Goal: Task Accomplishment & Management: Manage account settings

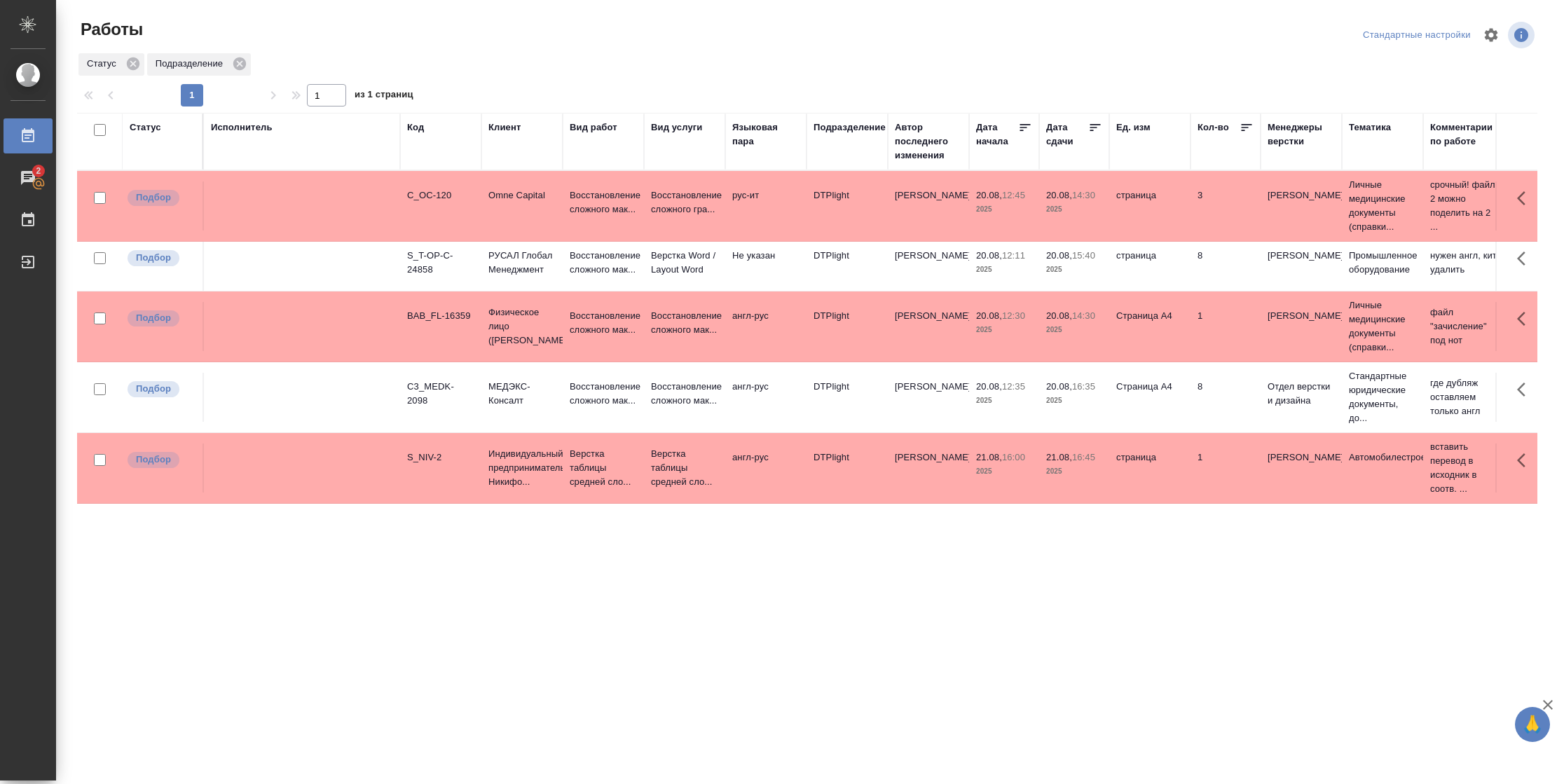
drag, startPoint x: 157, startPoint y: 128, endPoint x: 198, endPoint y: 165, distance: 55.2
click at [157, 128] on div "Статус" at bounding box center [145, 127] width 32 height 14
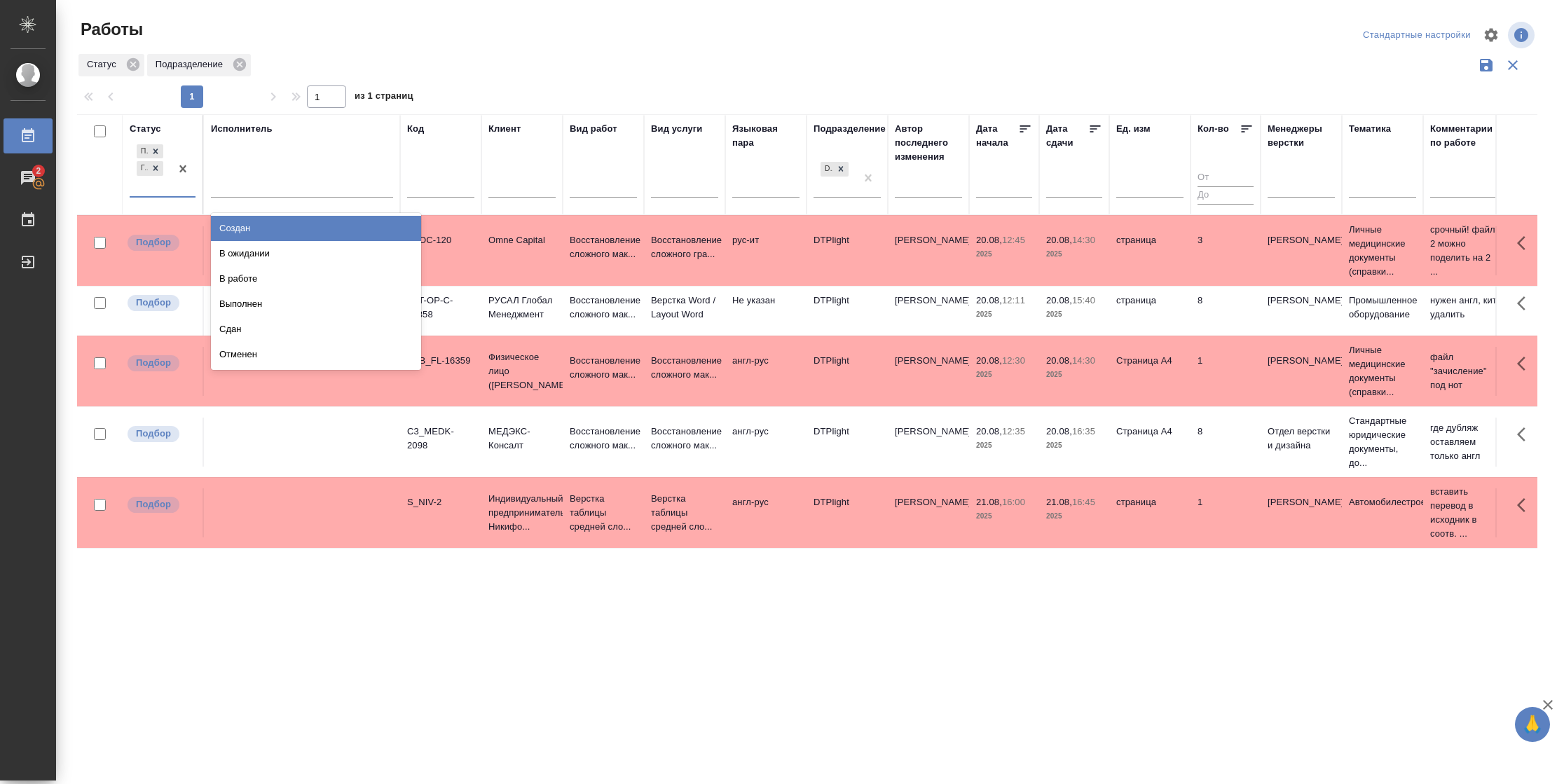
drag, startPoint x: 188, startPoint y: 182, endPoint x: 255, endPoint y: 219, distance: 76.5
click at [188, 184] on div at bounding box center [183, 169] width 25 height 55
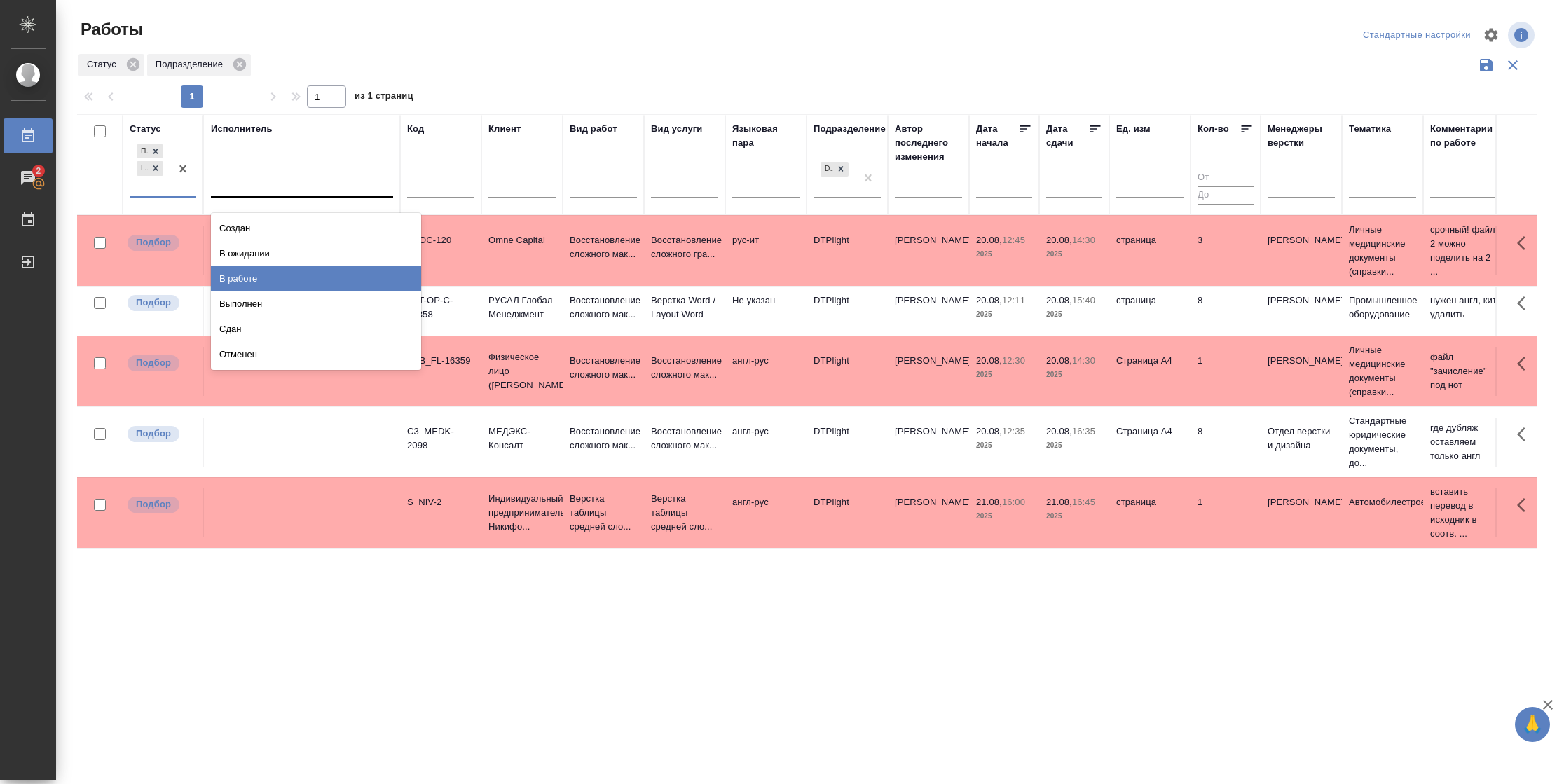
drag, startPoint x: 260, startPoint y: 277, endPoint x: 269, endPoint y: 184, distance: 93.4
click at [258, 274] on div "В работе" at bounding box center [316, 278] width 210 height 25
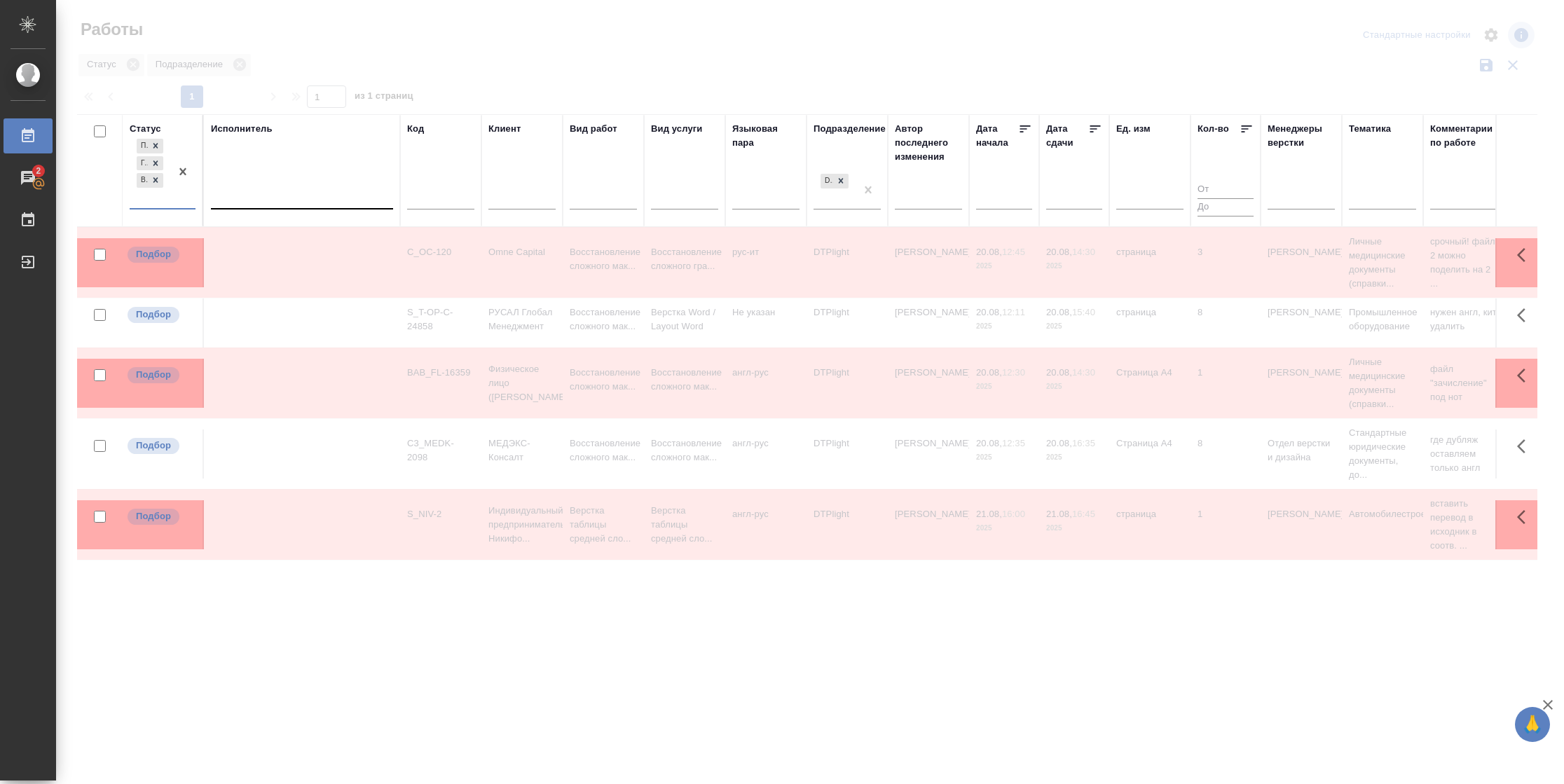
click at [271, 196] on div at bounding box center [302, 195] width 182 height 20
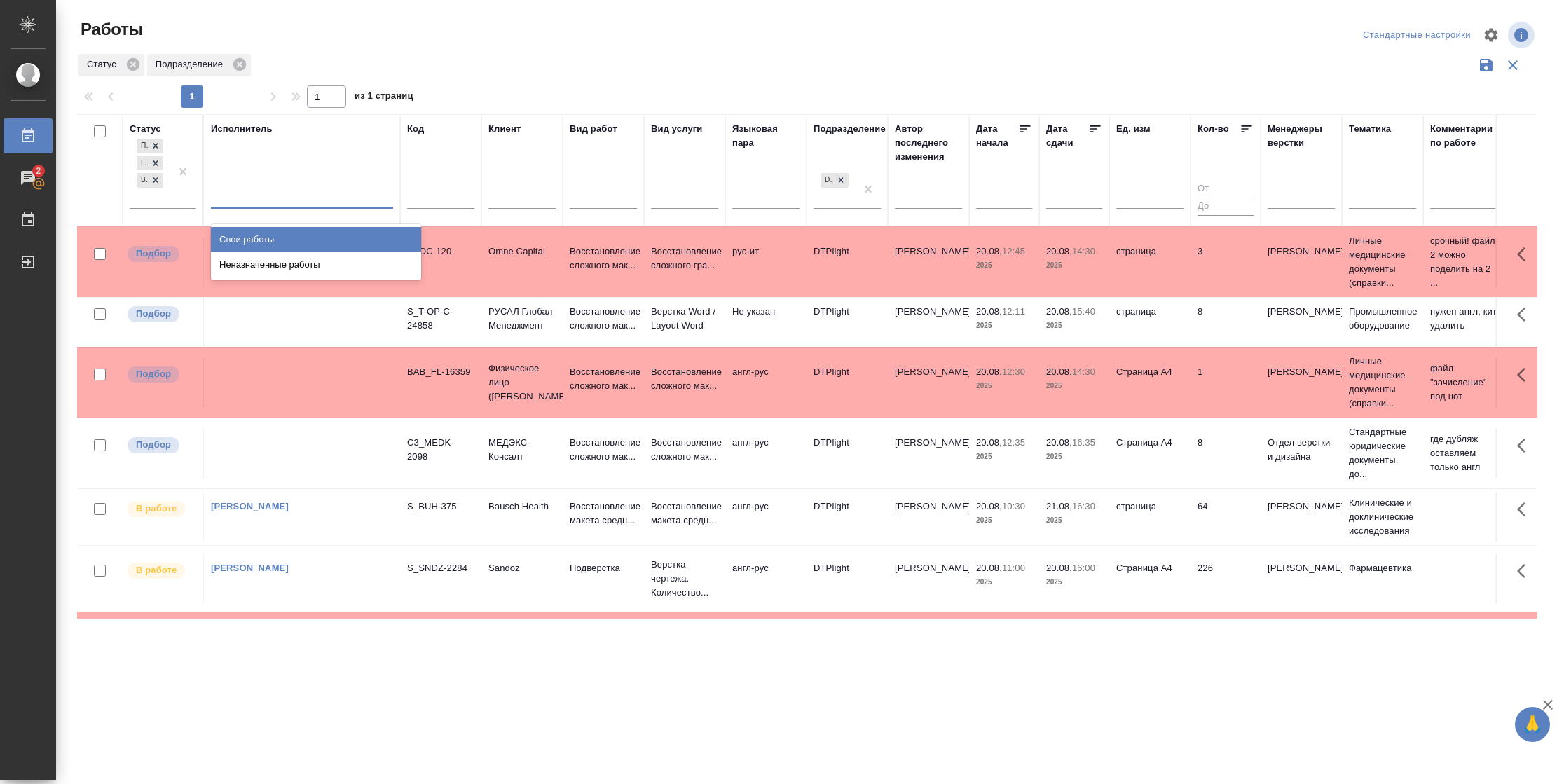
click at [274, 236] on div "Свои работы" at bounding box center [316, 239] width 210 height 25
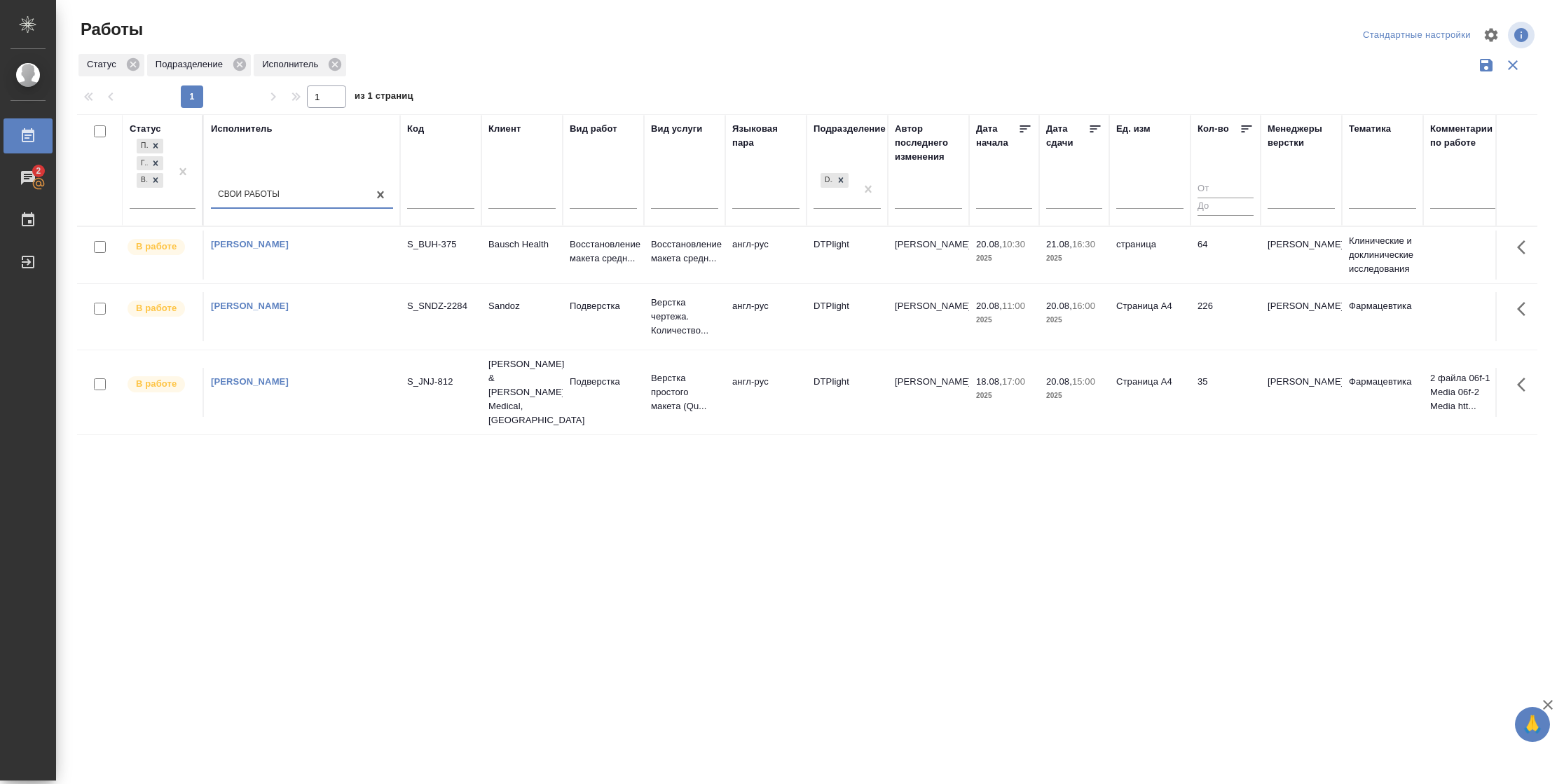
click at [1205, 279] on td "35" at bounding box center [1226, 255] width 70 height 49
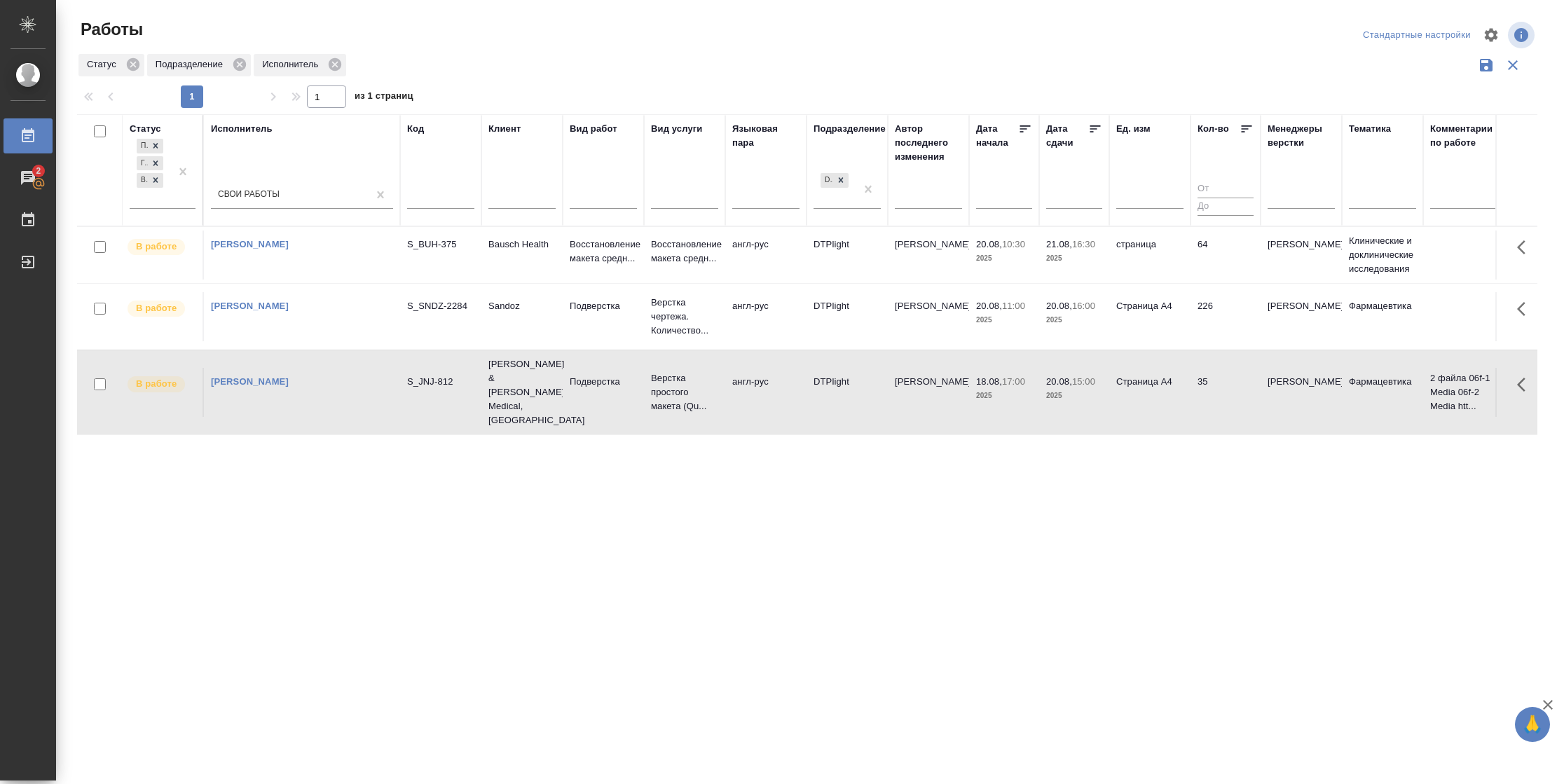
click at [1205, 279] on td "35" at bounding box center [1226, 255] width 70 height 49
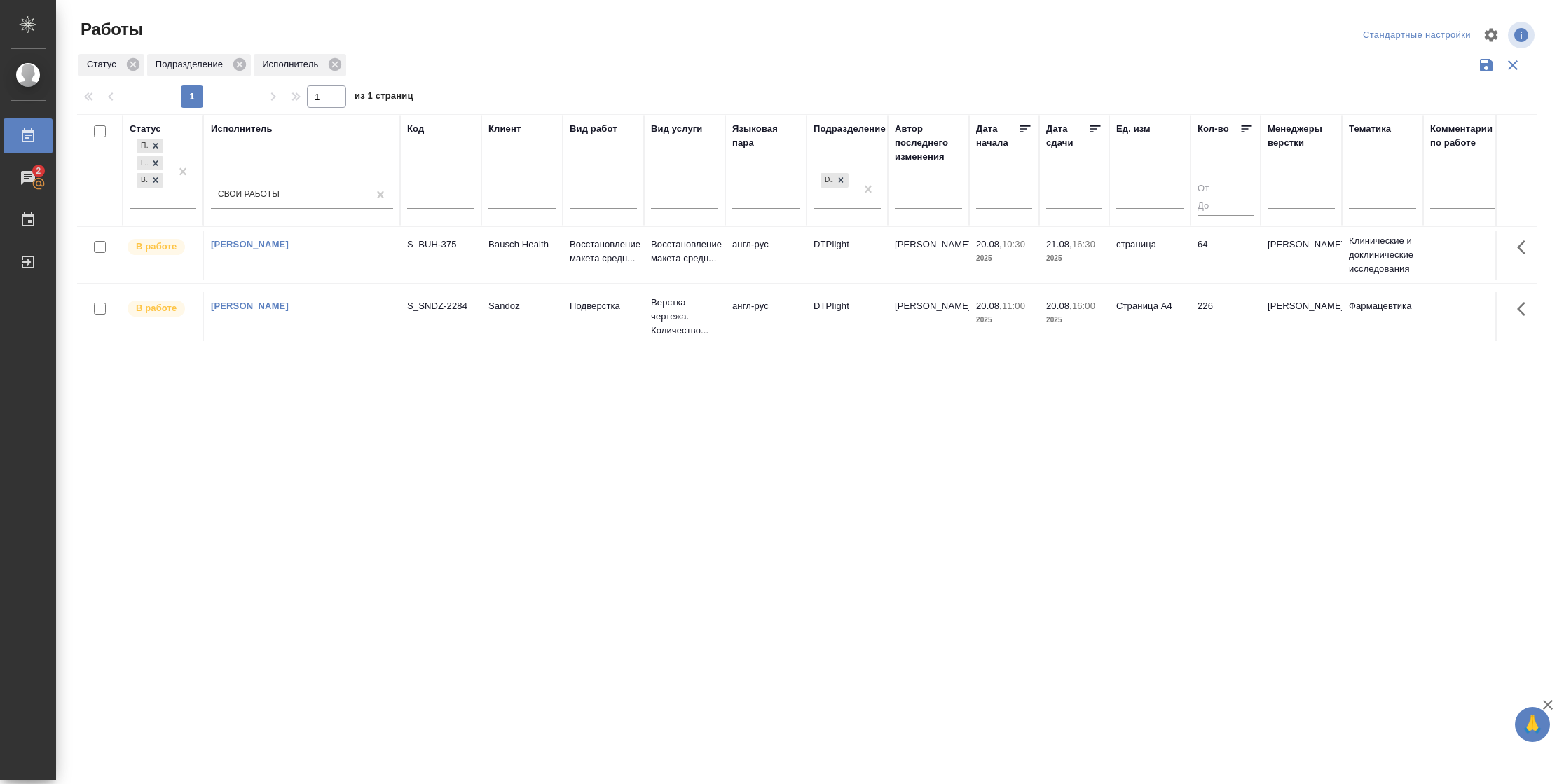
click at [1182, 279] on td "Страница А4" at bounding box center [1150, 255] width 81 height 49
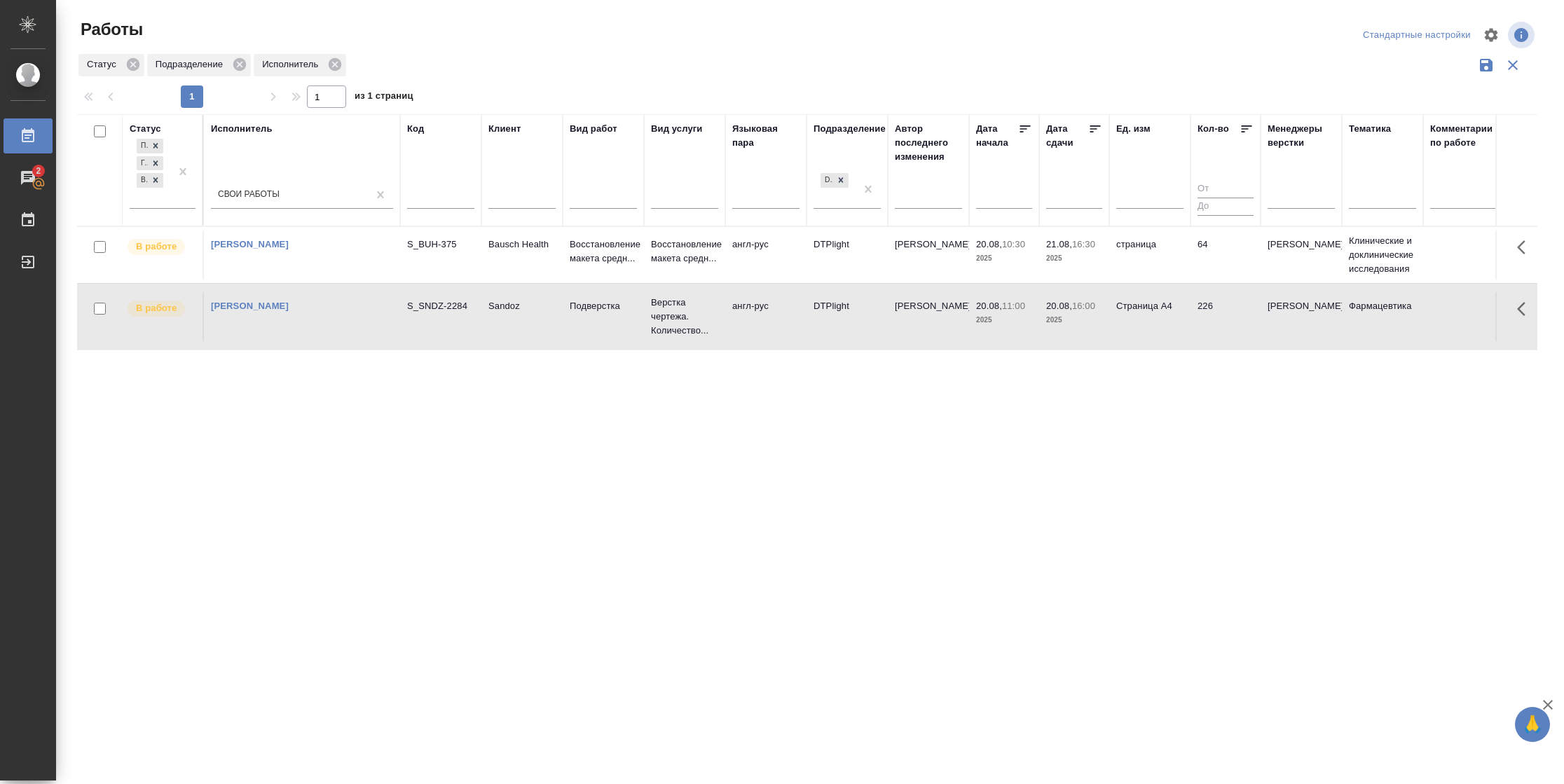
click at [1182, 279] on td "Страница А4" at bounding box center [1150, 255] width 81 height 49
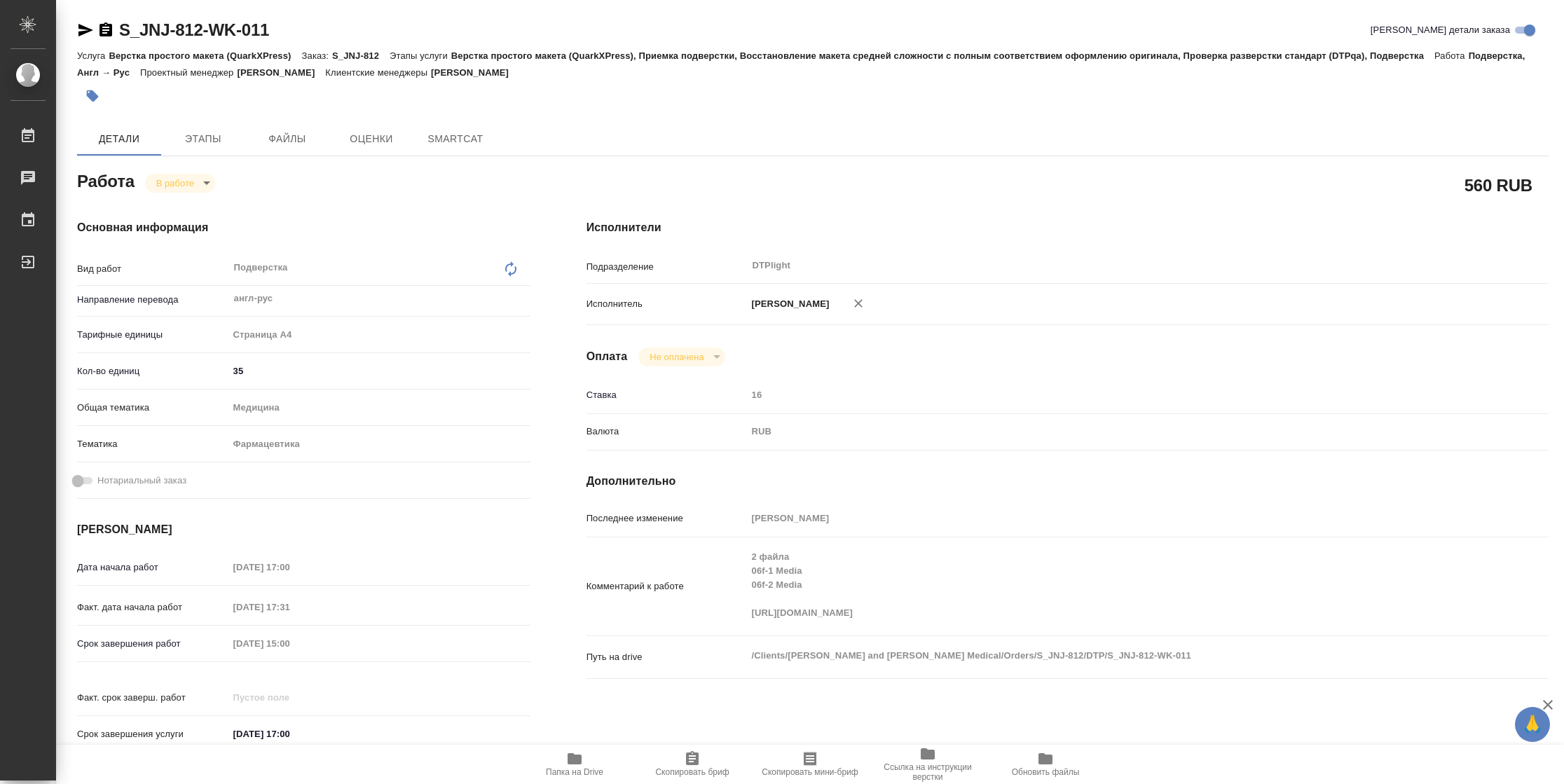
type textarea "x"
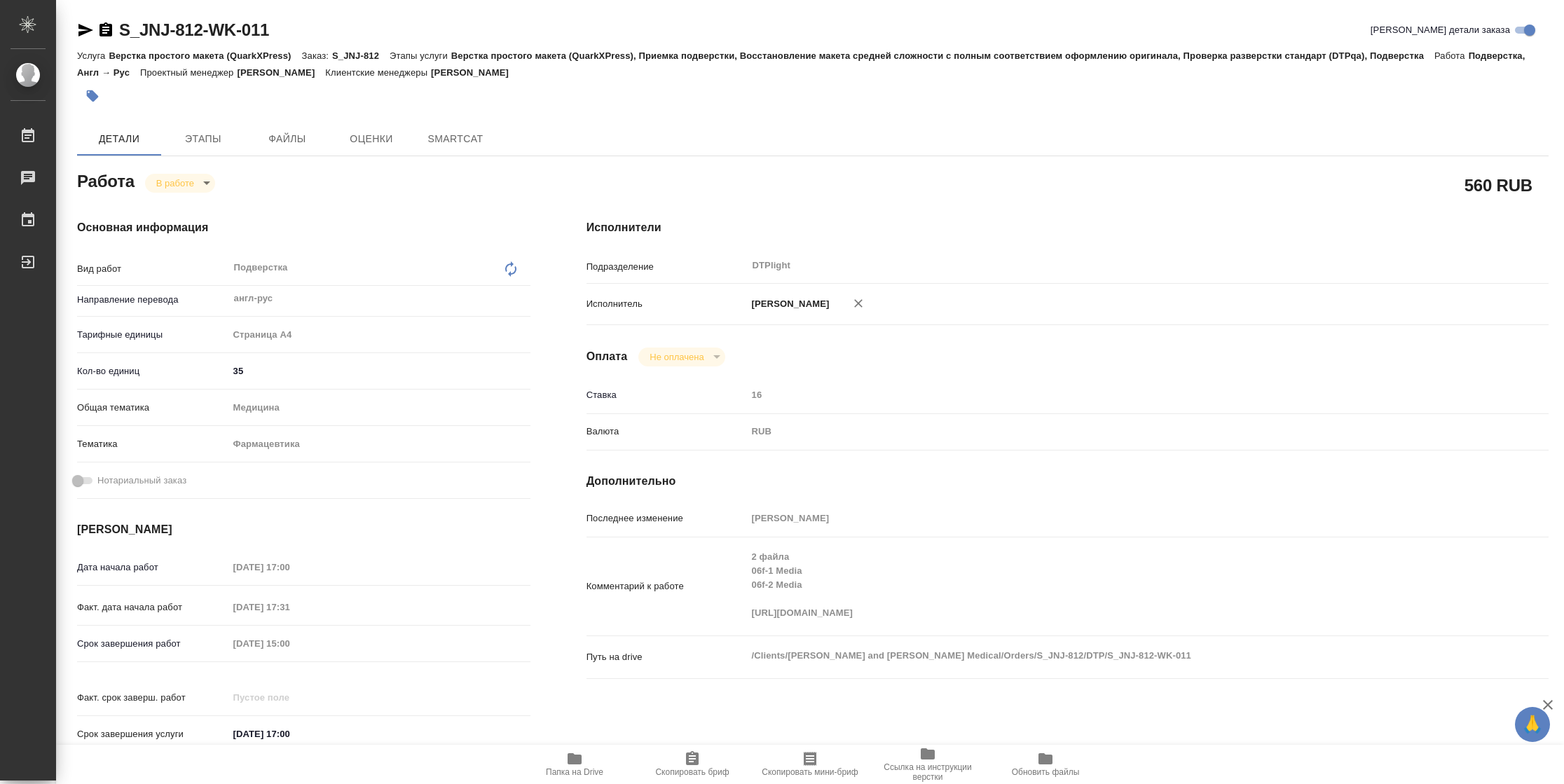
type textarea "x"
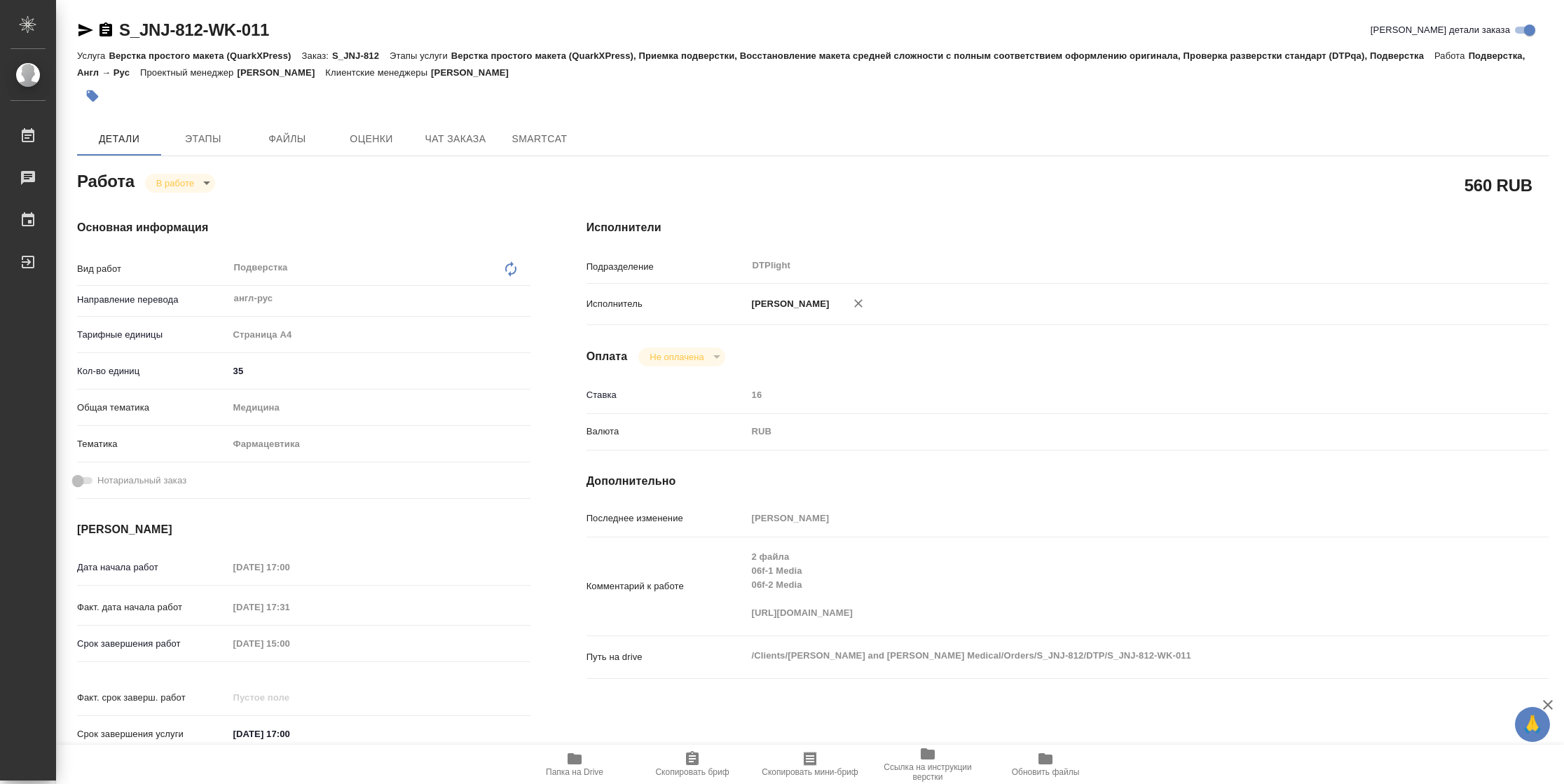
click at [583, 767] on span "Папка на Drive" at bounding box center [575, 772] width 57 height 10
type textarea "x"
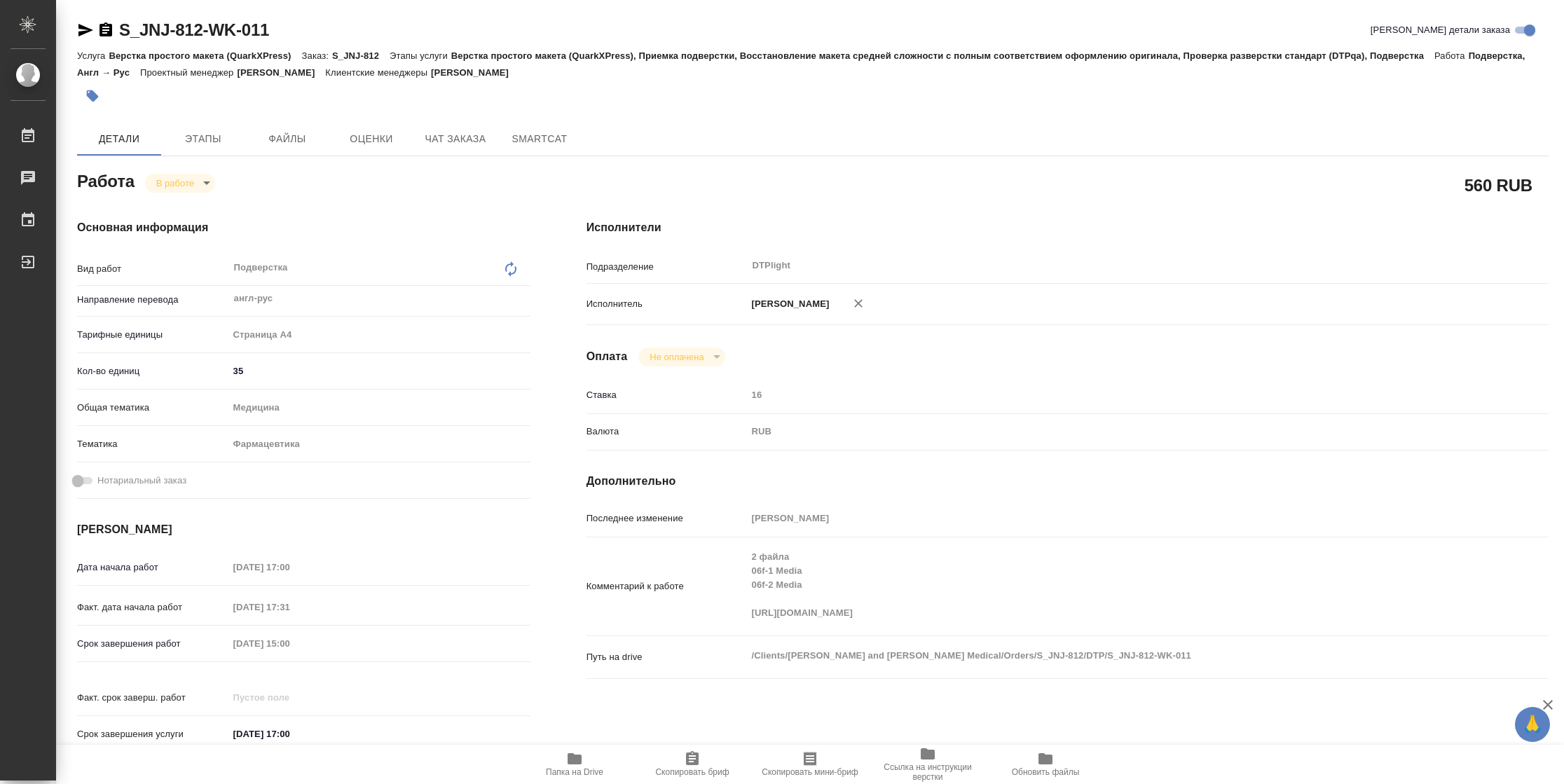
type textarea "x"
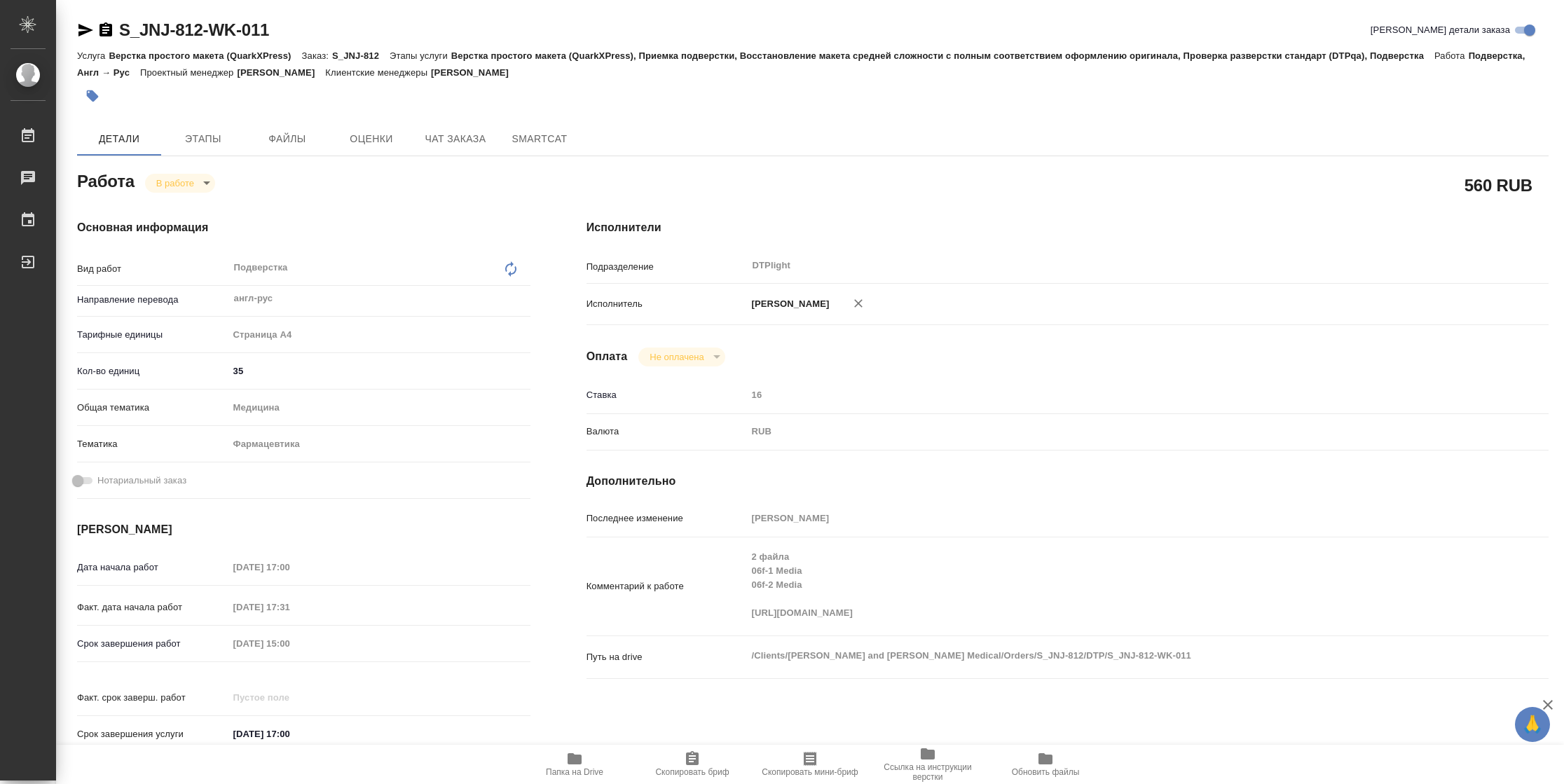
type textarea "x"
click at [196, 176] on body "🙏 .cls-1 fill:#fff; AWATERA Vasilyeva Natalia Работы 2 Чаты График Выйти S_JNJ-…" at bounding box center [782, 392] width 1564 height 784
click at [195, 202] on button "Выполнен" at bounding box center [182, 206] width 51 height 16
type textarea "x"
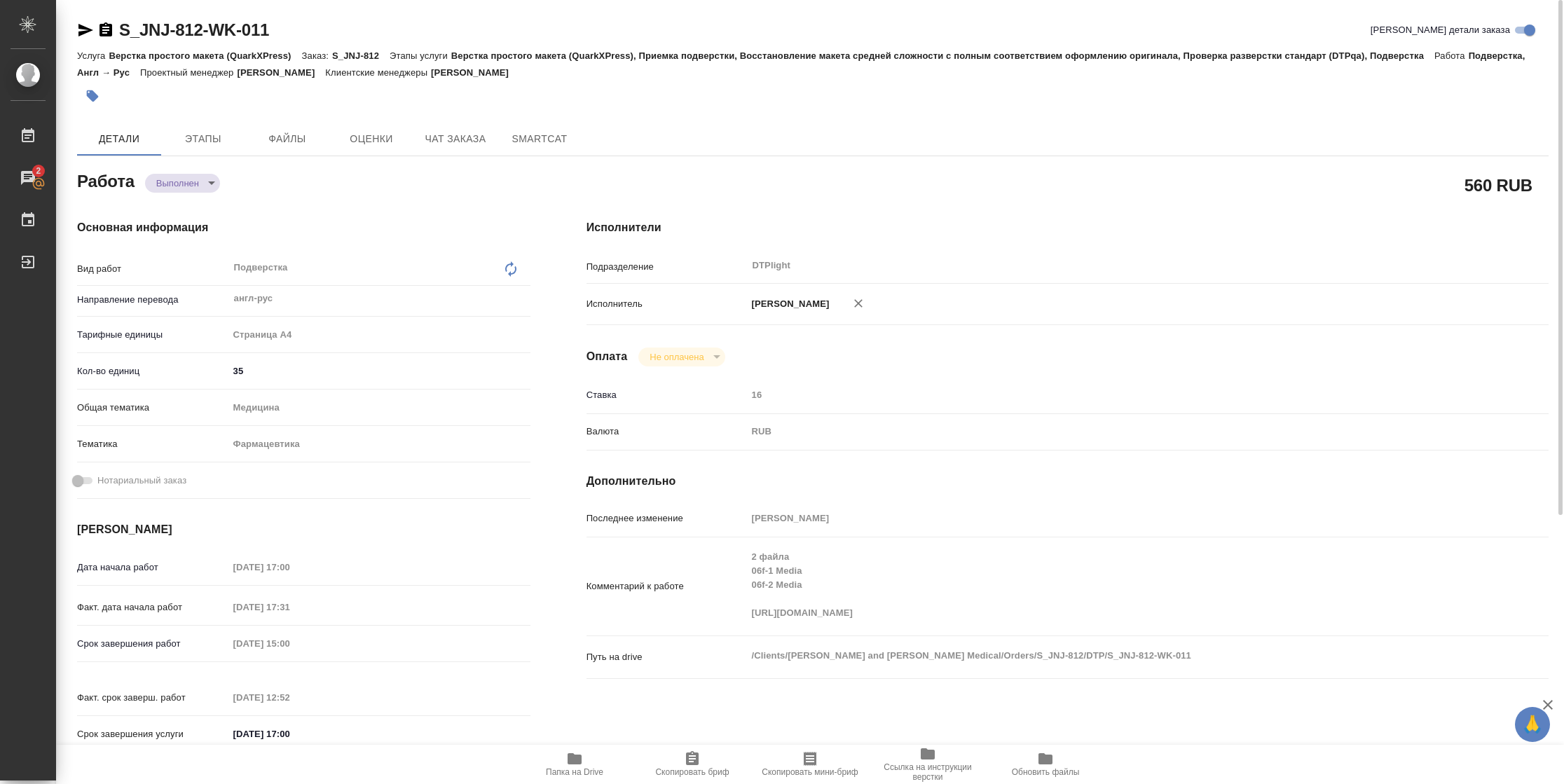
type textarea "x"
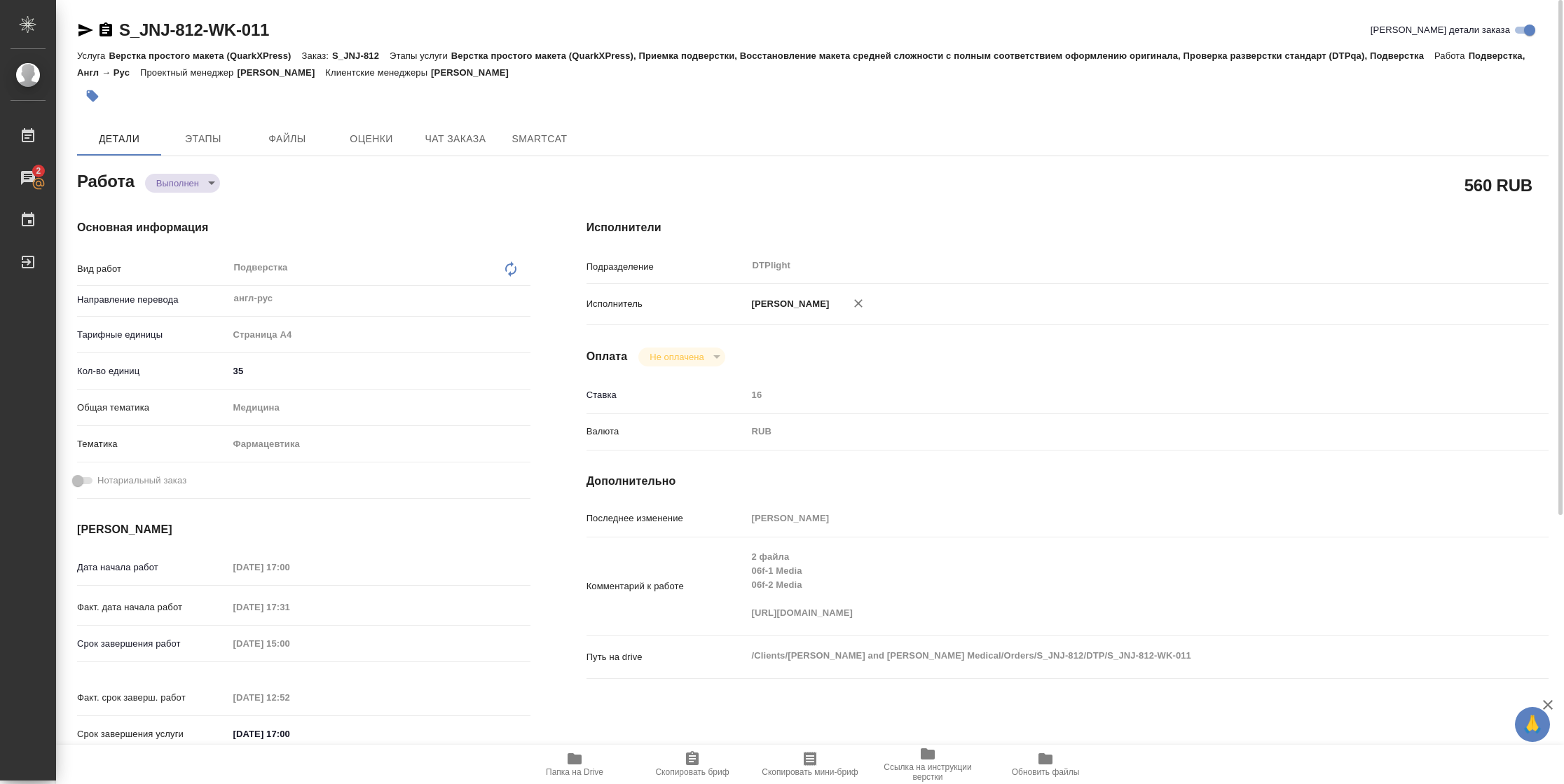
type textarea "x"
click at [84, 28] on icon "button" at bounding box center [86, 29] width 15 height 12
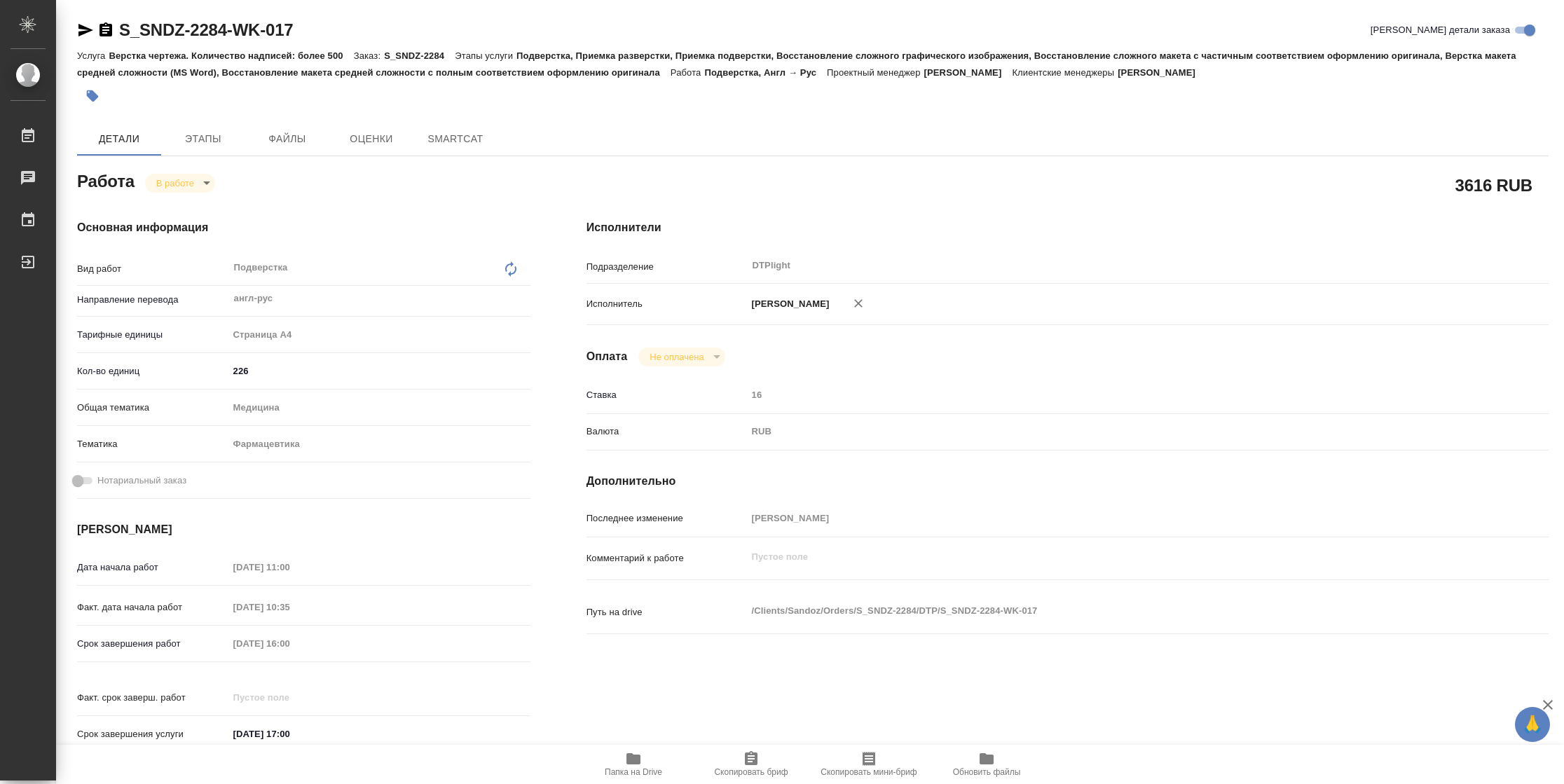
type textarea "x"
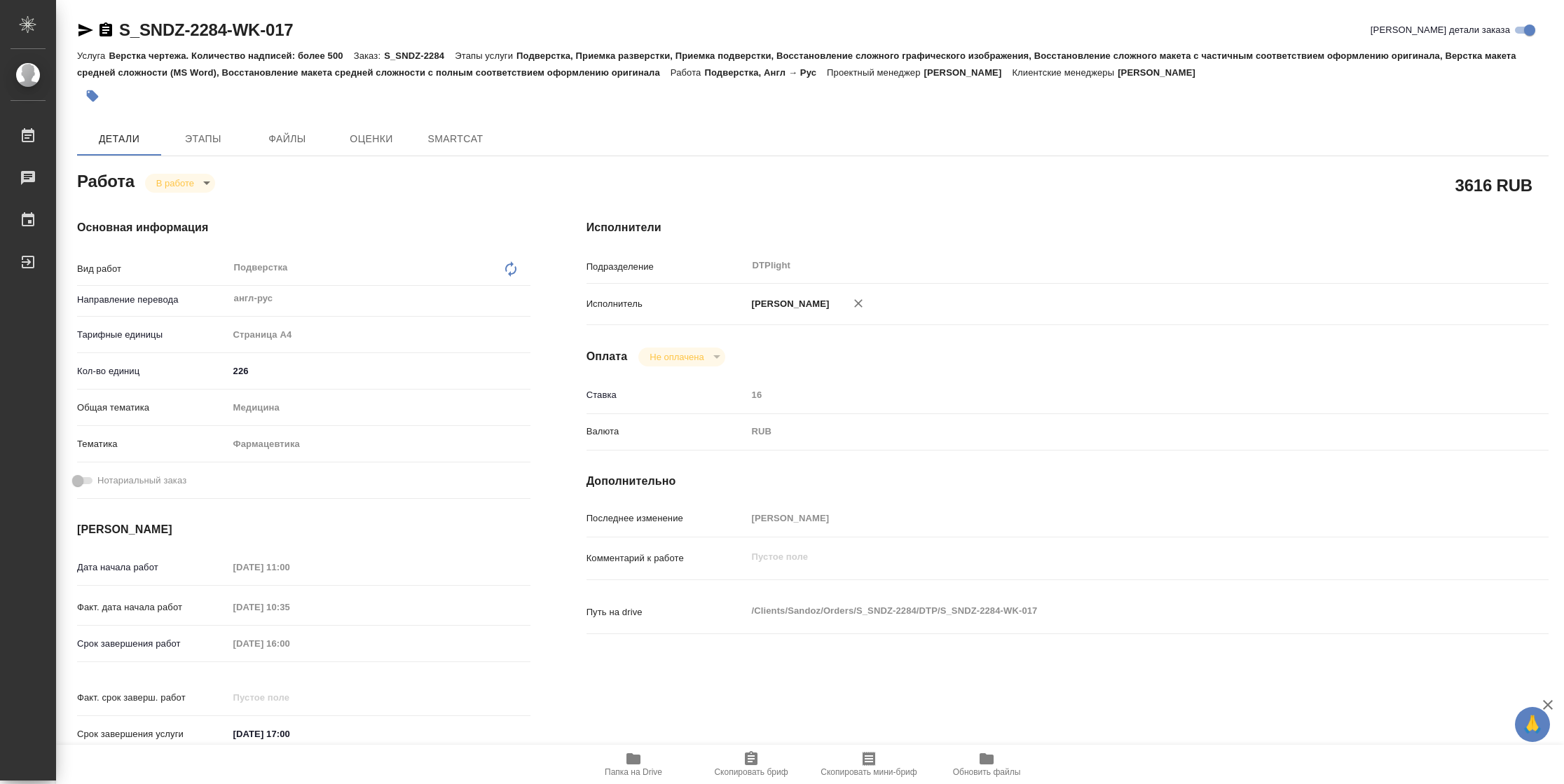
type textarea "x"
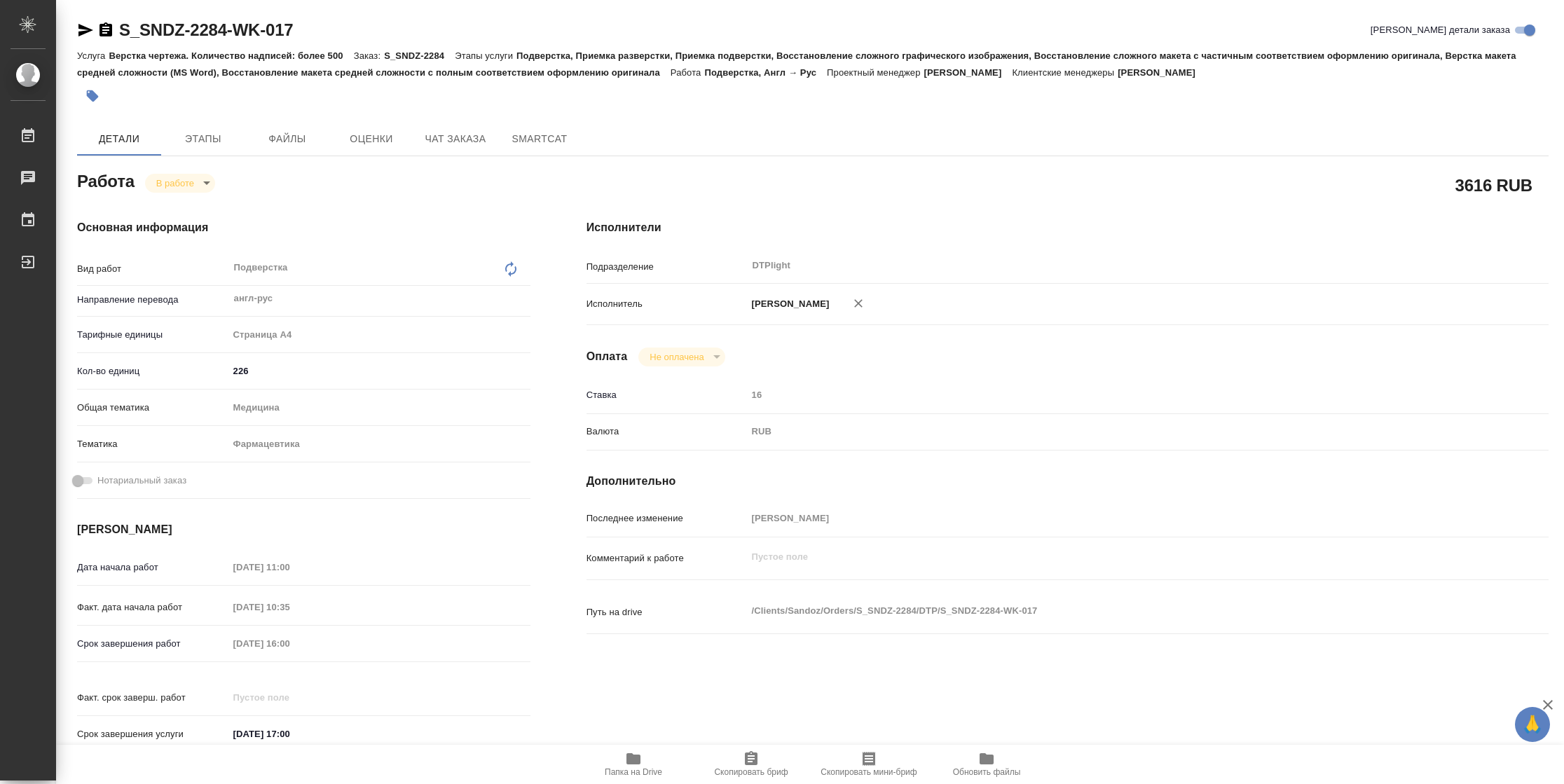
type textarea "x"
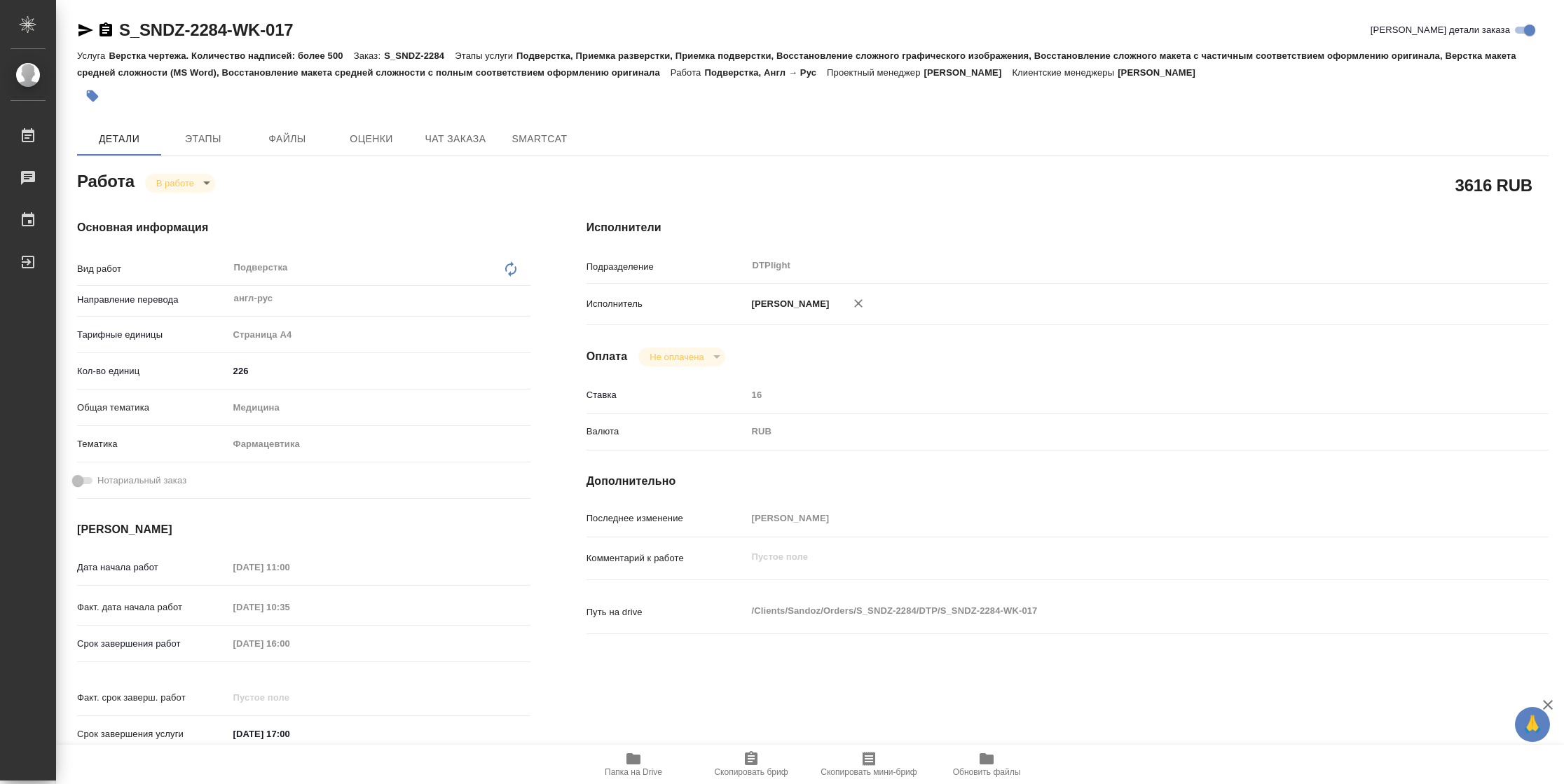
type textarea "x"
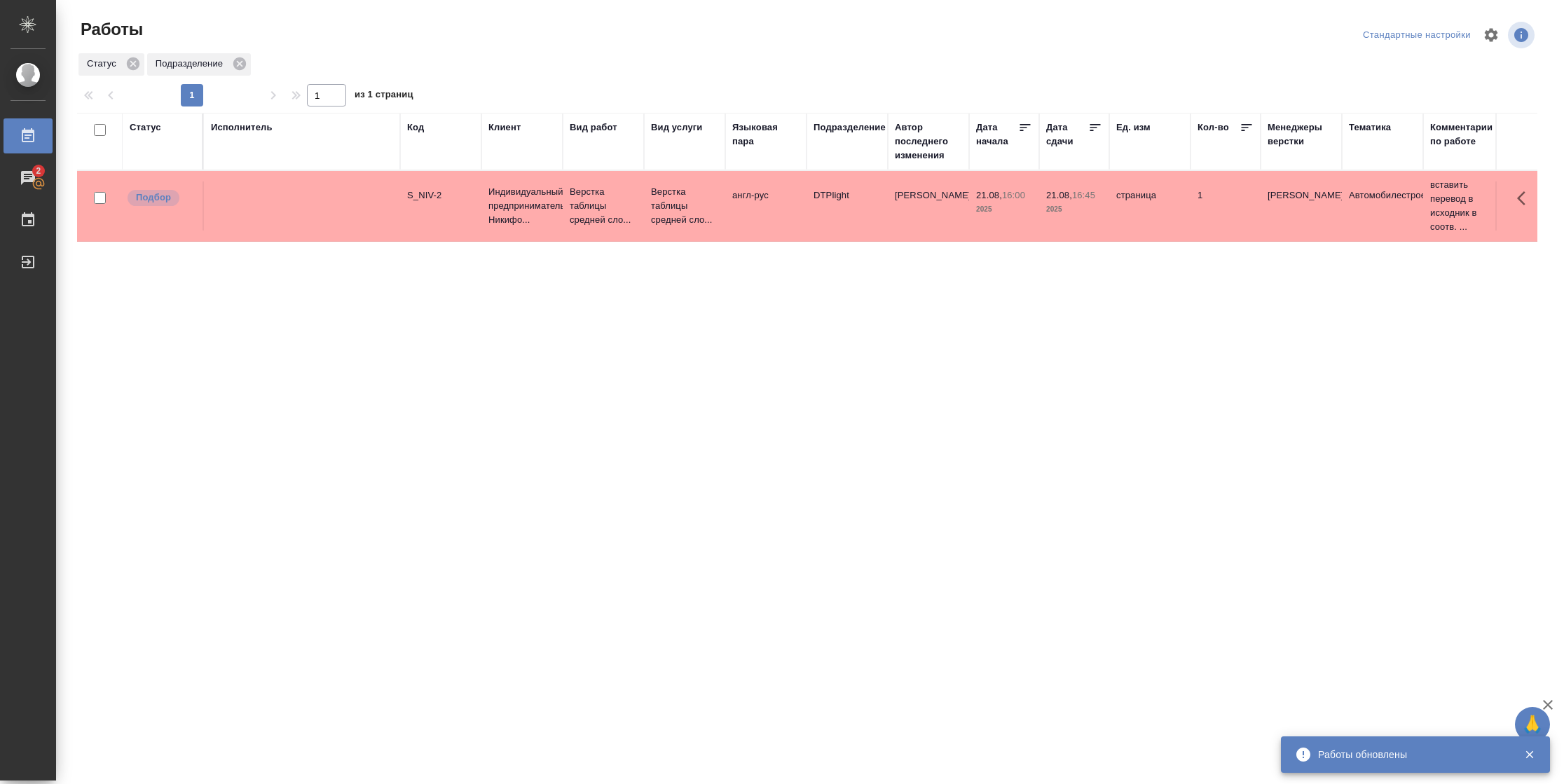
click at [148, 127] on div "Статус" at bounding box center [145, 127] width 32 height 14
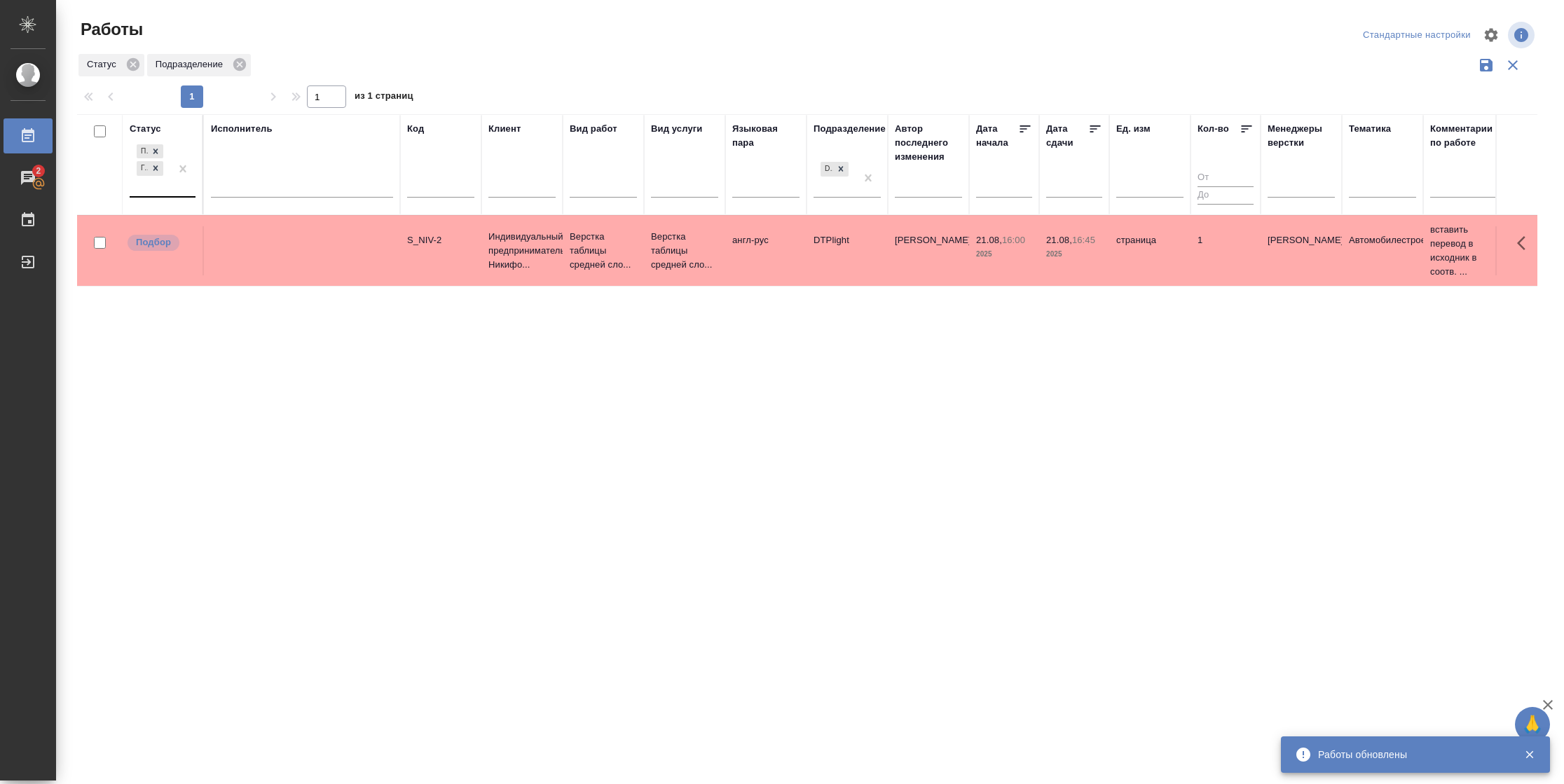
click at [159, 188] on div "Подбор Готов к работе" at bounding box center [150, 169] width 41 height 55
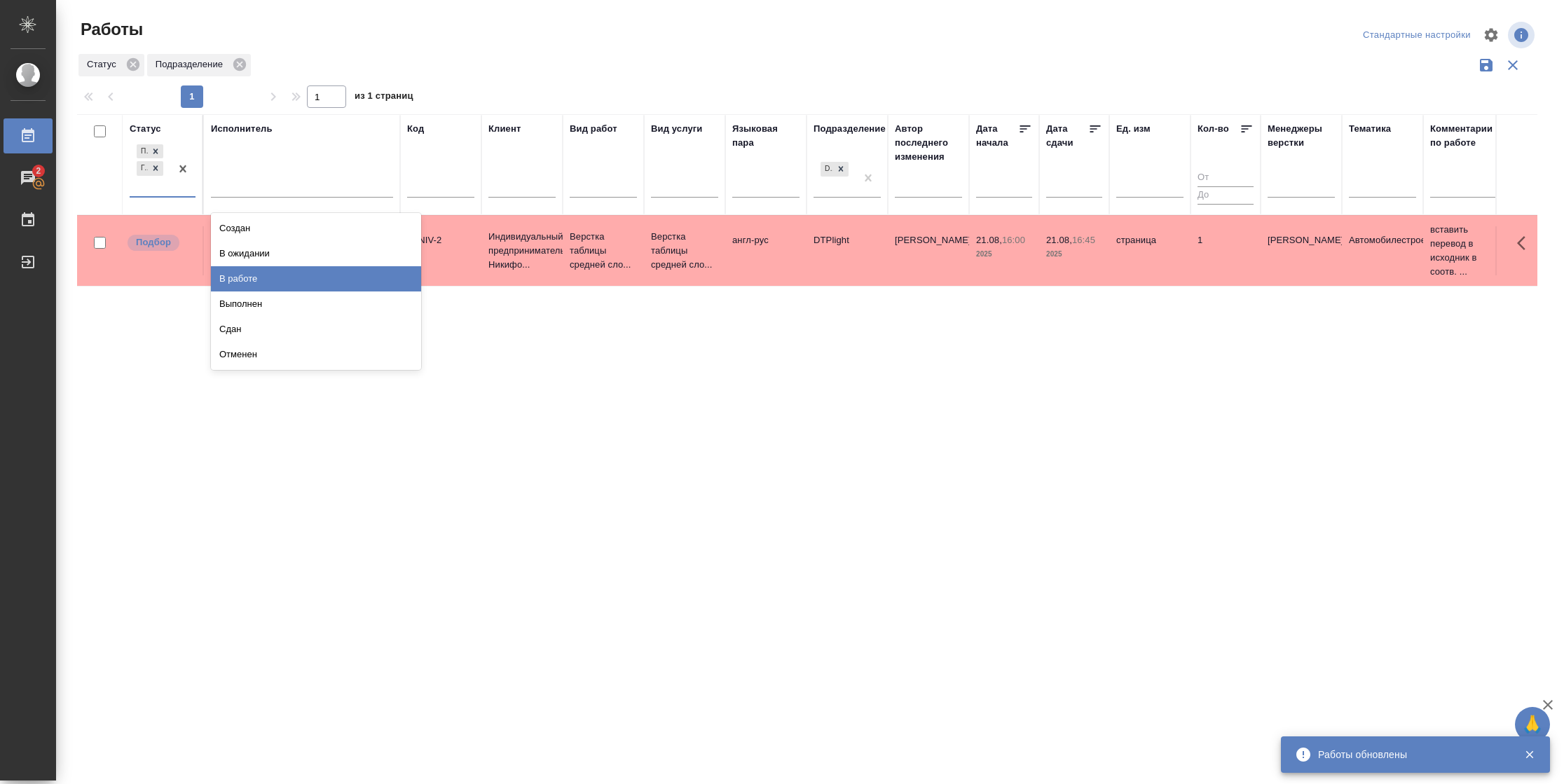
drag, startPoint x: 229, startPoint y: 284, endPoint x: 275, endPoint y: 183, distance: 111.0
click at [229, 283] on div "В работе" at bounding box center [316, 278] width 210 height 25
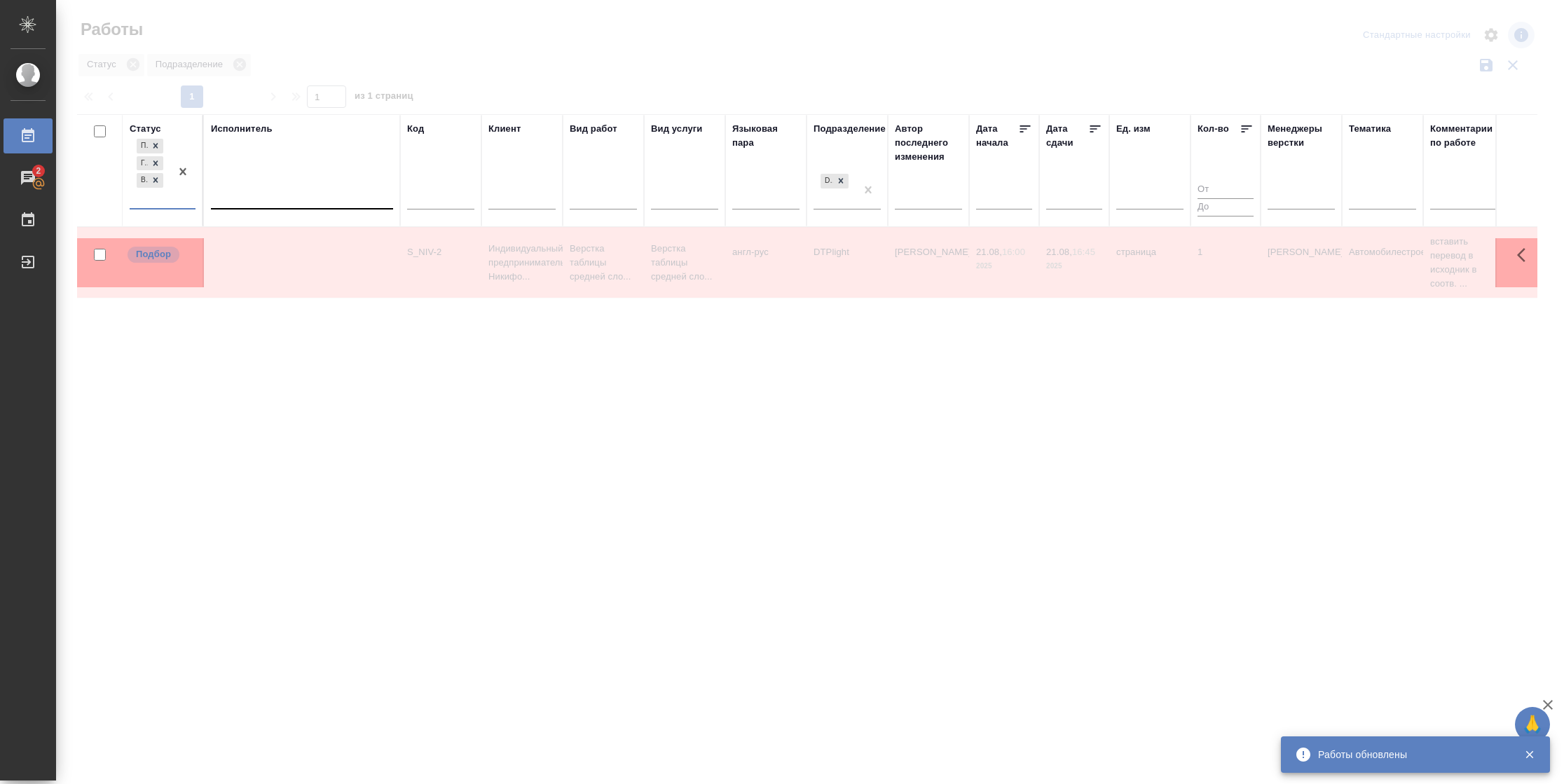
click at [275, 186] on div at bounding box center [302, 196] width 182 height 27
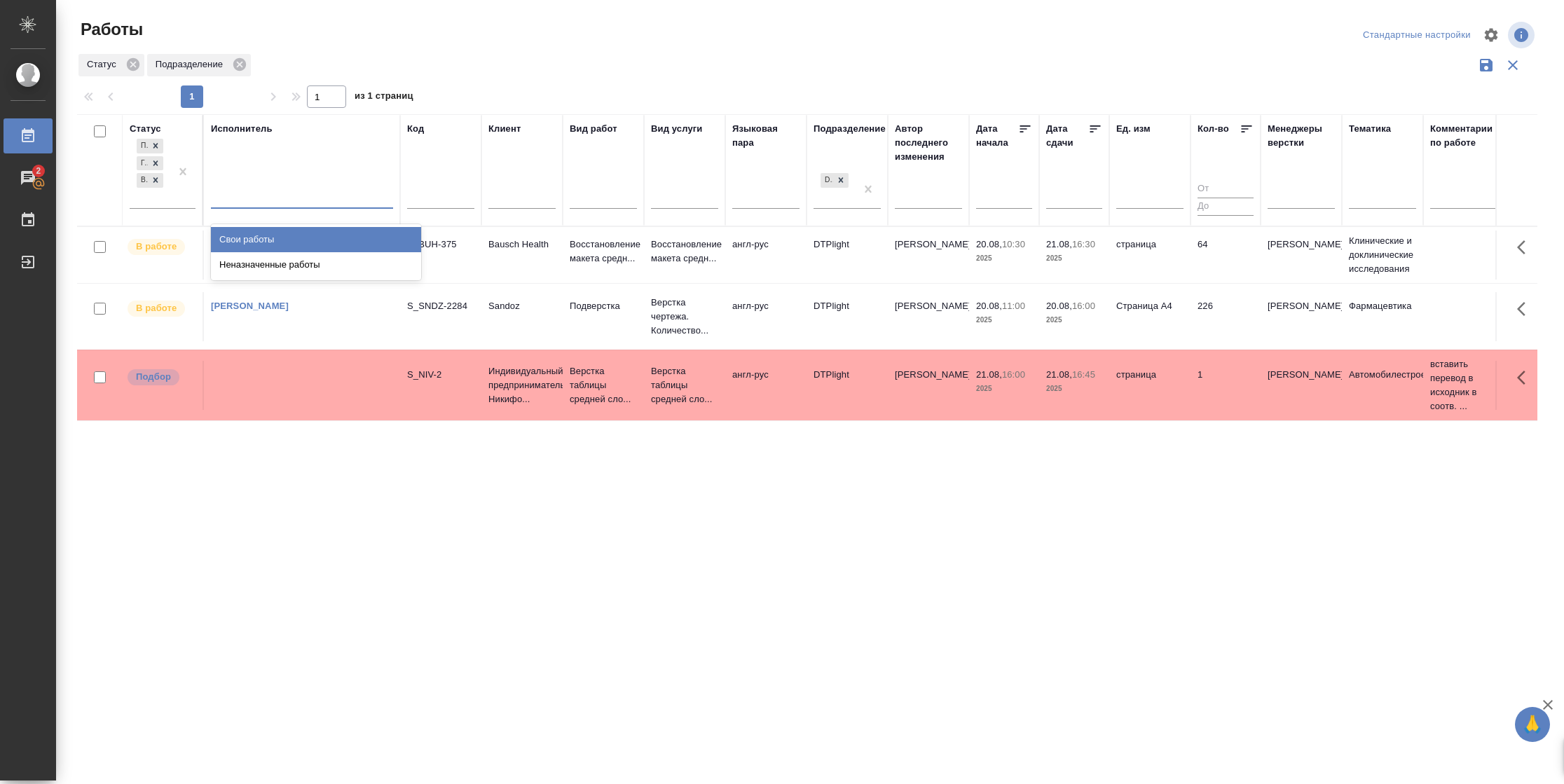
drag, startPoint x: 275, startPoint y: 186, endPoint x: 275, endPoint y: 236, distance: 50.0
click at [274, 237] on div "Свои работы" at bounding box center [316, 239] width 210 height 25
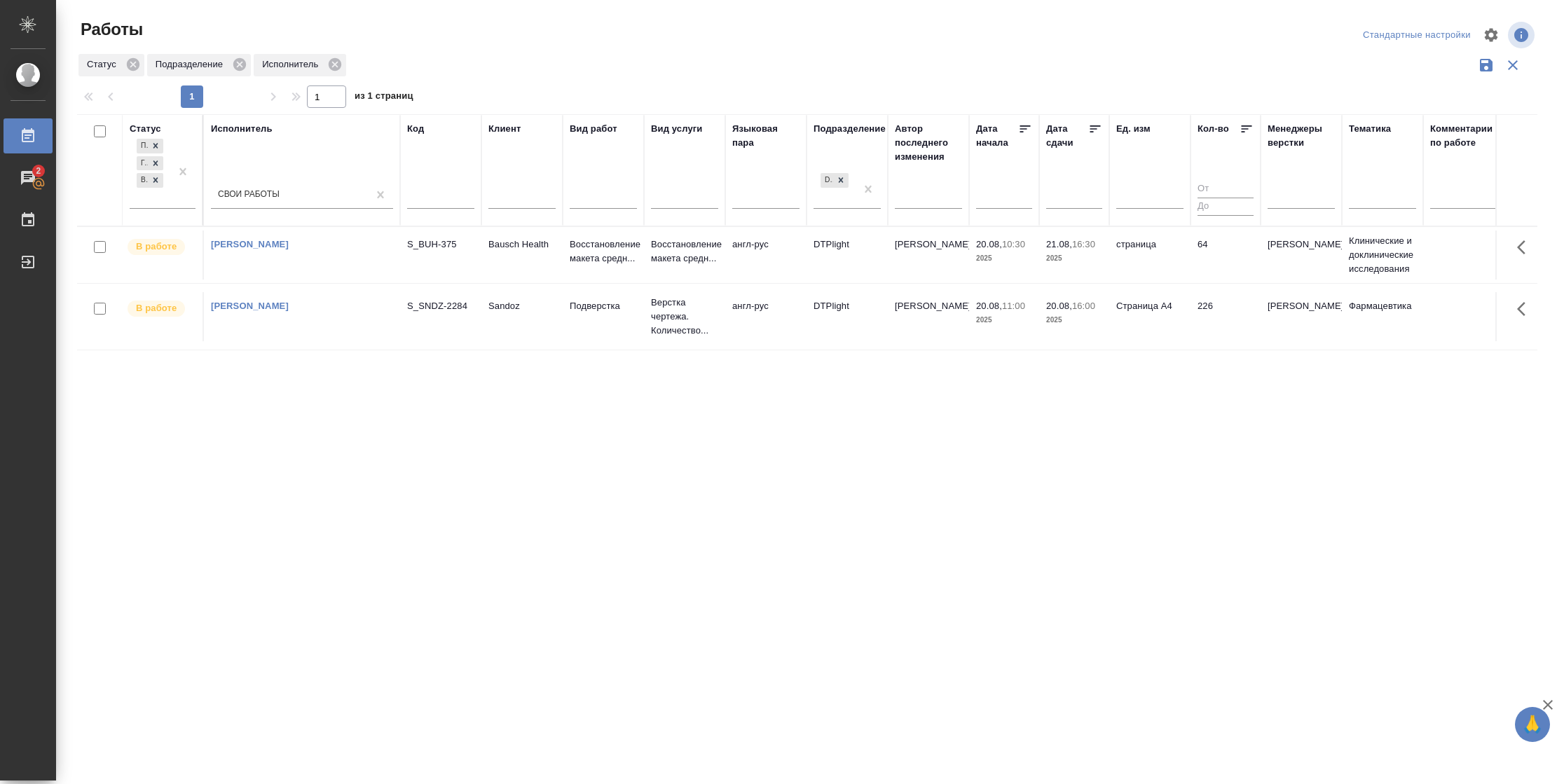
click at [1220, 279] on td "226" at bounding box center [1226, 255] width 70 height 49
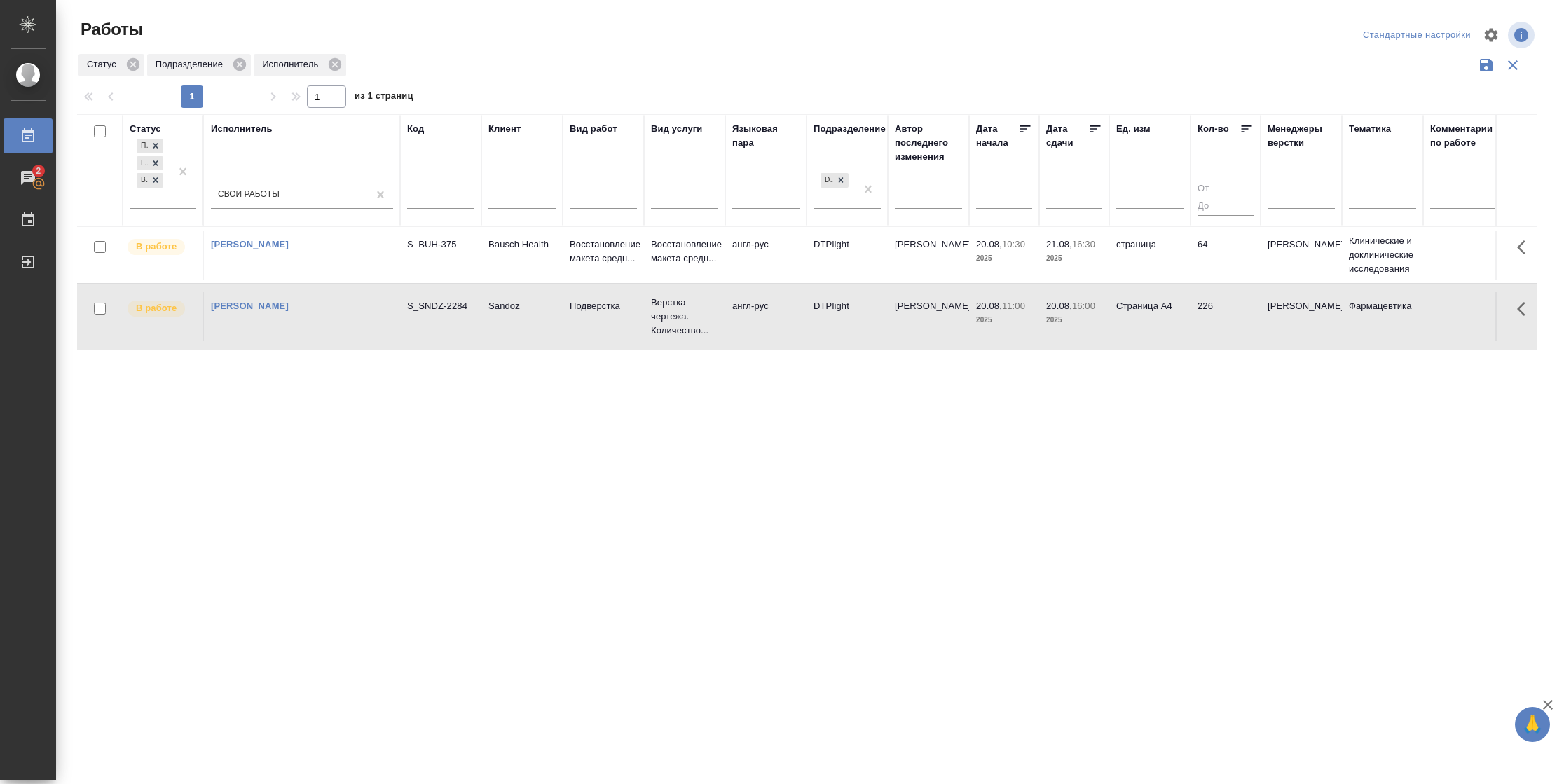
click at [1220, 279] on td "226" at bounding box center [1226, 255] width 70 height 49
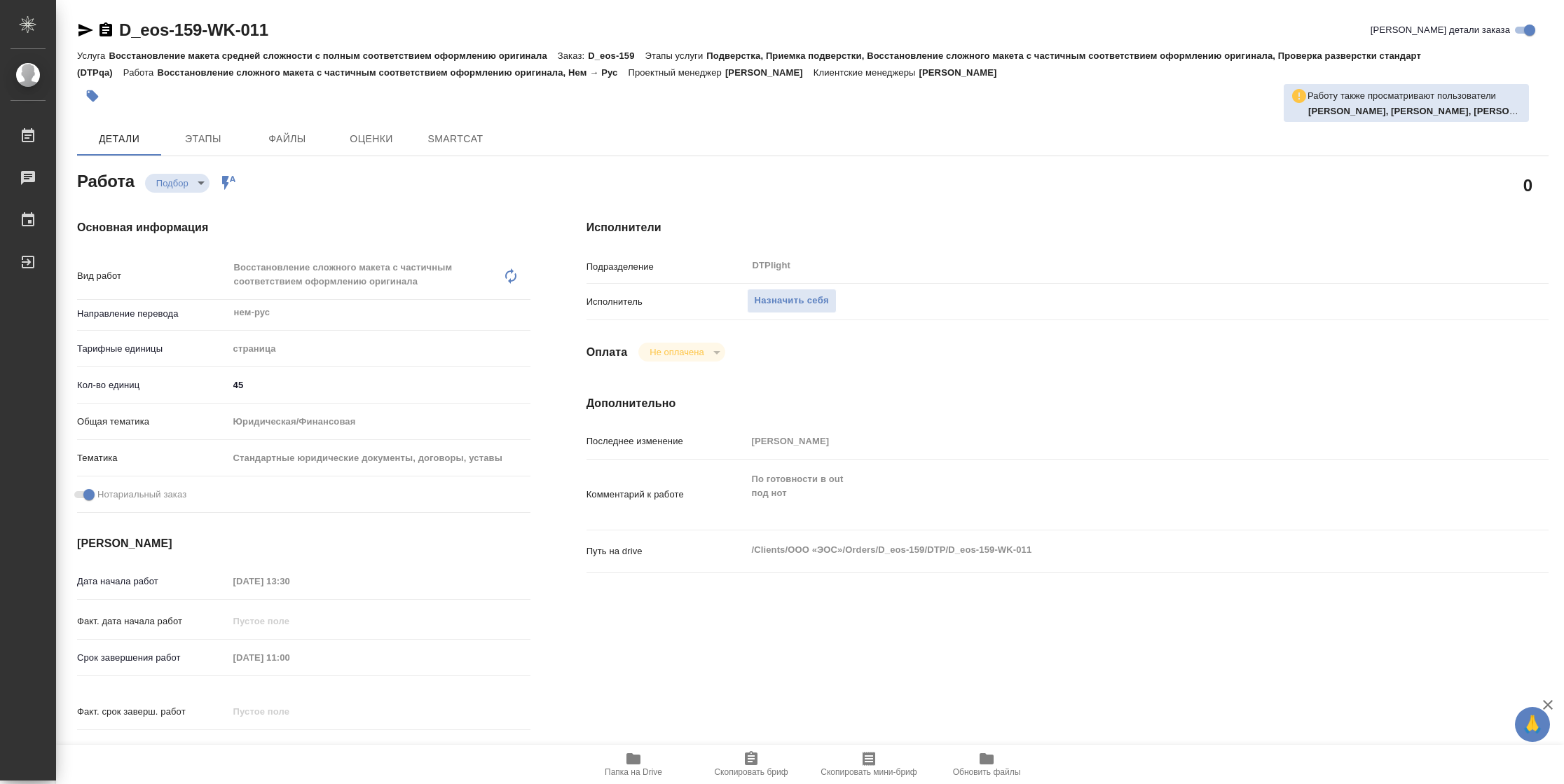
type textarea "x"
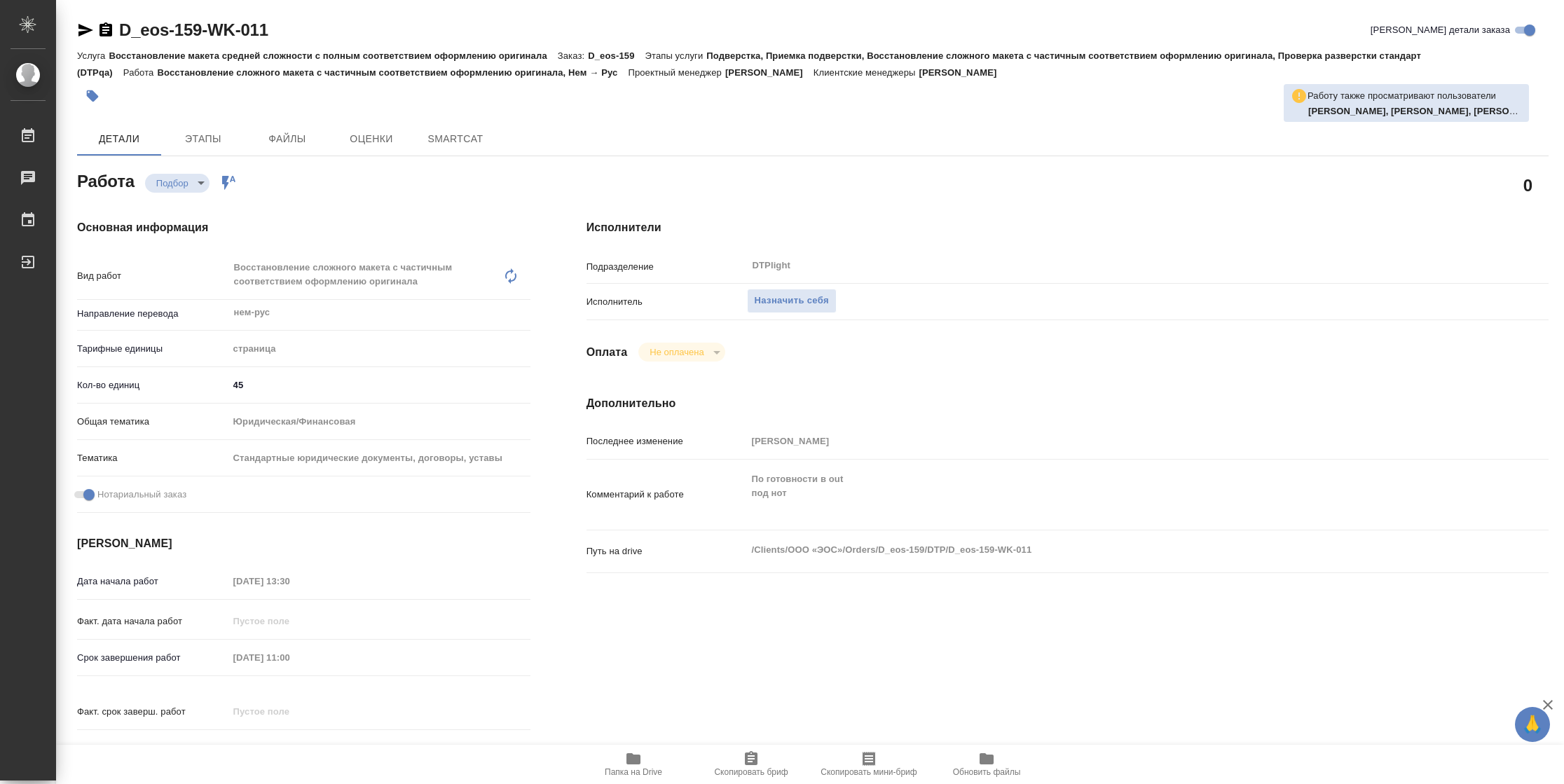
type textarea "x"
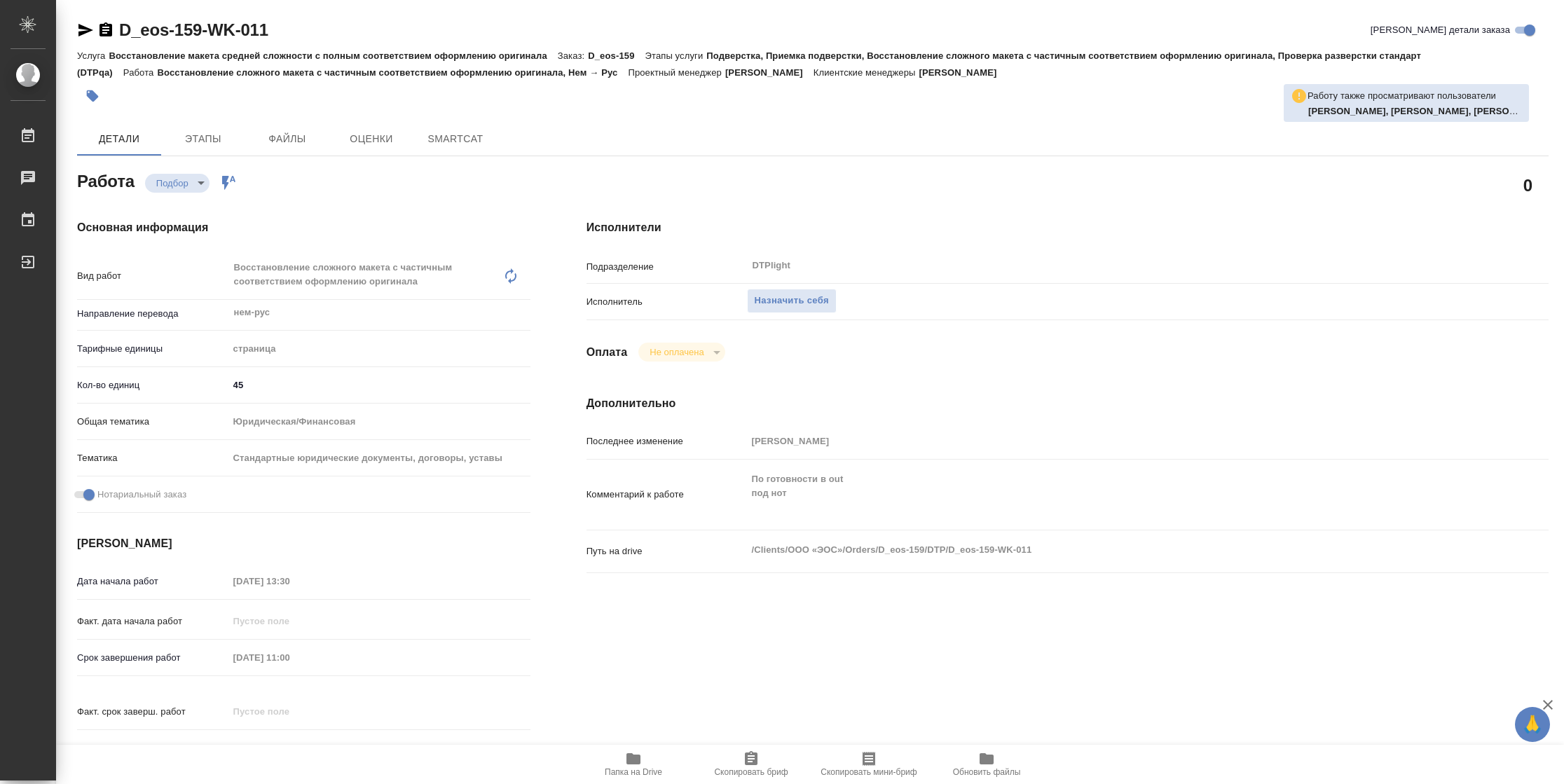
type textarea "x"
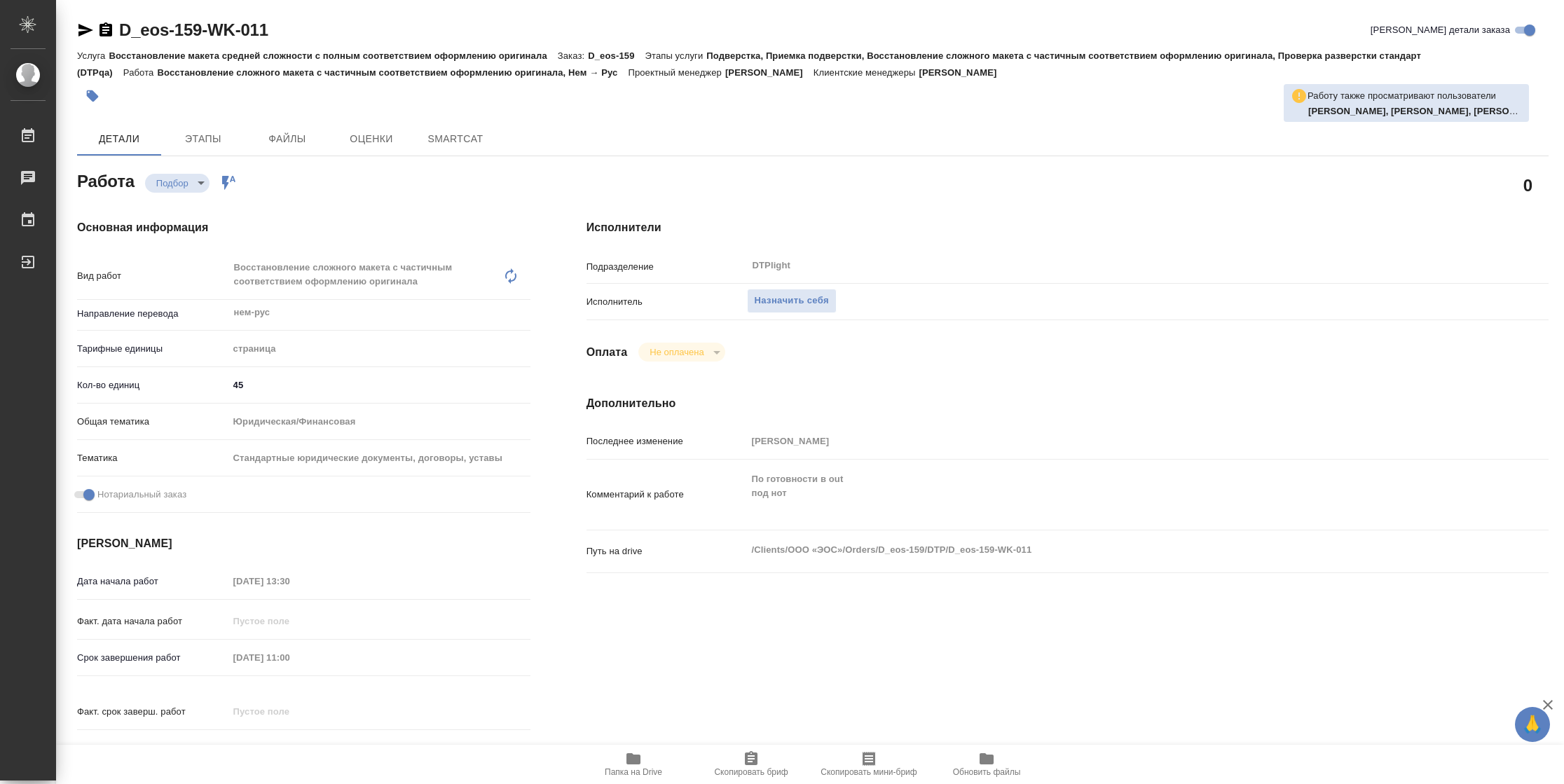
type textarea "x"
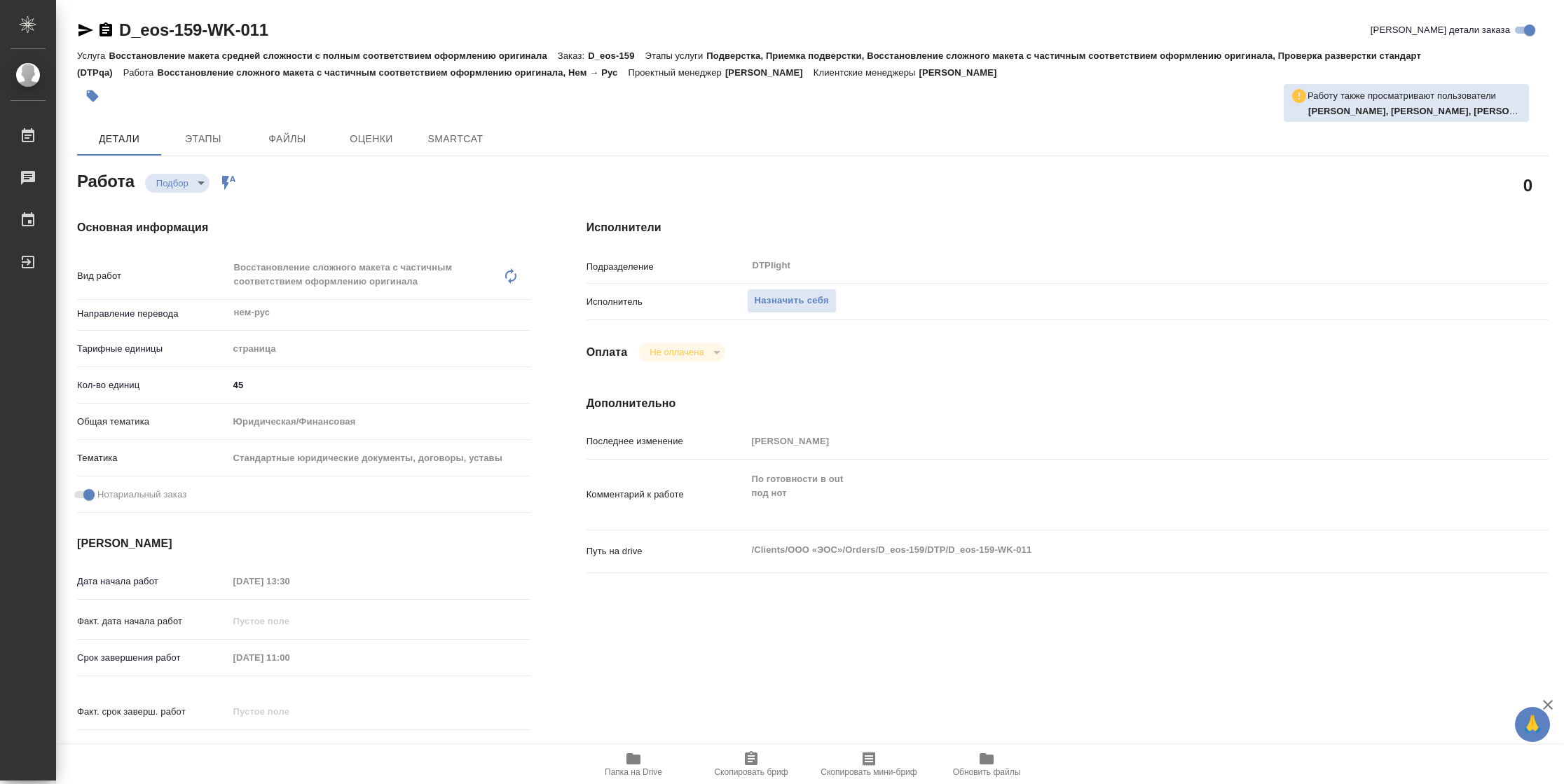
click at [629, 756] on icon "button" at bounding box center [633, 759] width 14 height 11
type textarea "x"
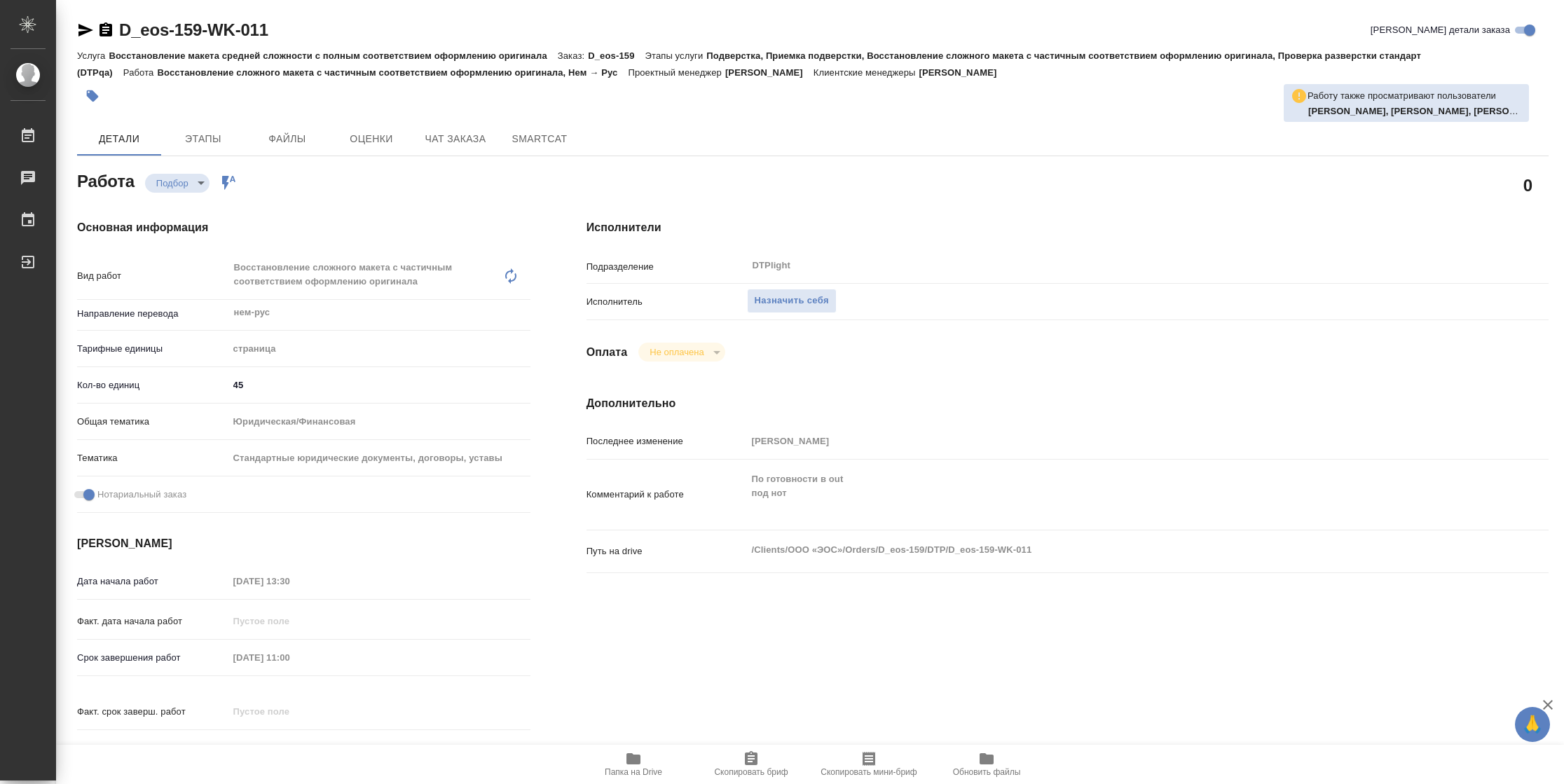
type textarea "x"
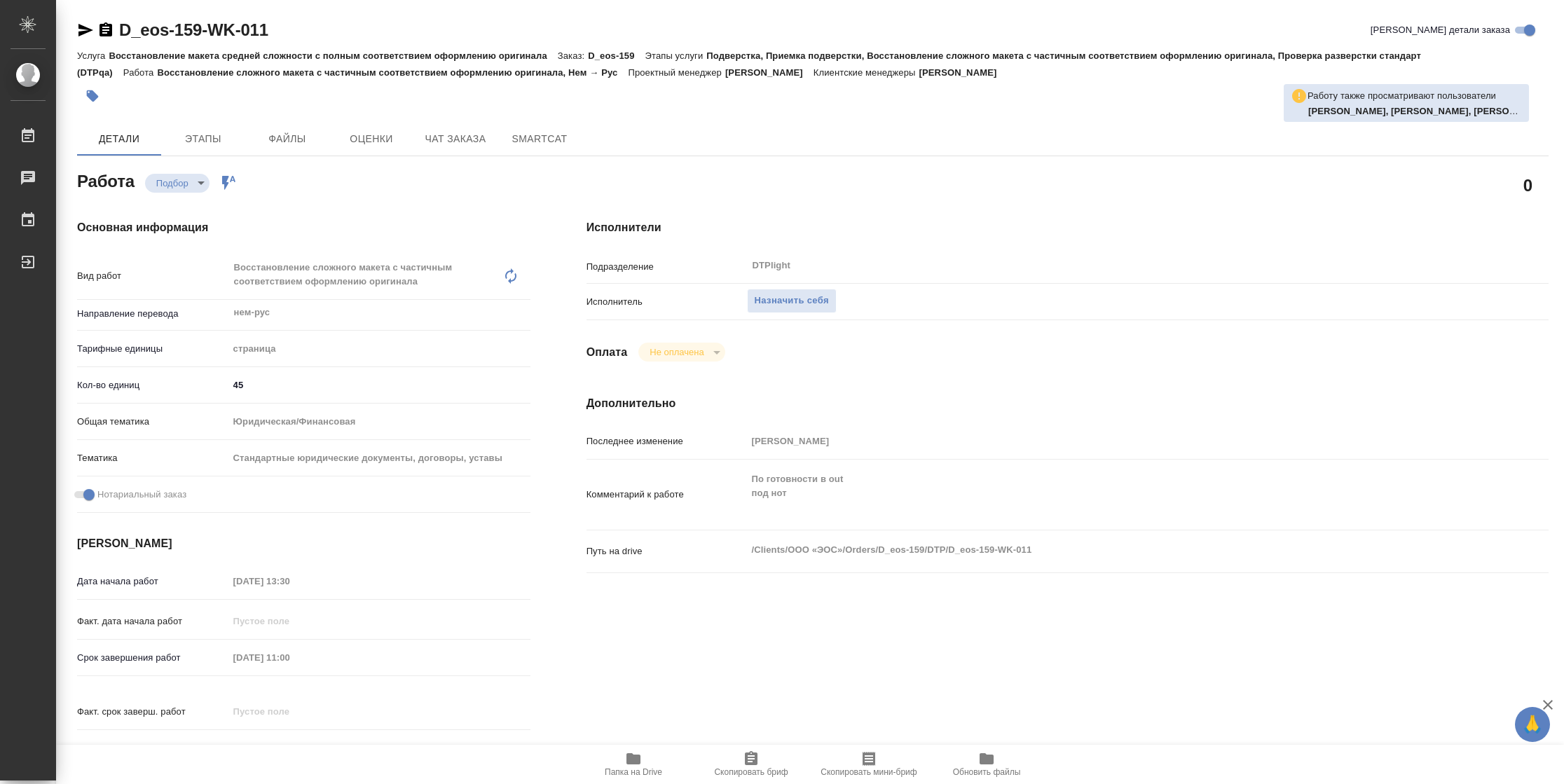
type textarea "x"
